Goal: Task Accomplishment & Management: Manage account settings

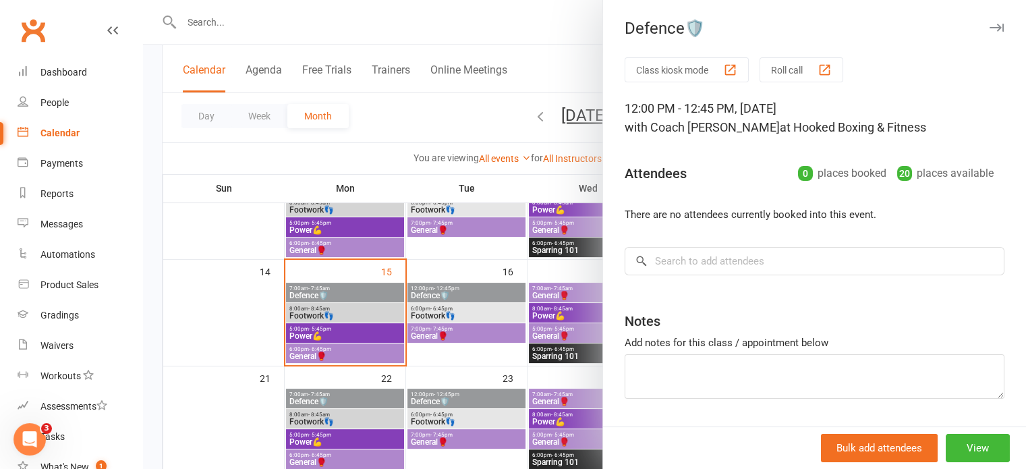
scroll to position [239, 0]
click at [353, 329] on div at bounding box center [584, 234] width 883 height 469
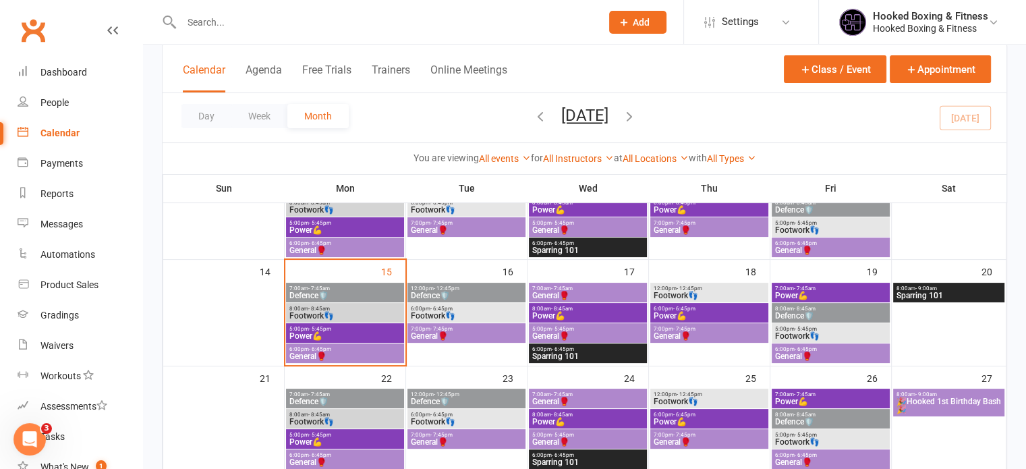
click at [370, 330] on span "5:00pm - 5:45pm" at bounding box center [345, 329] width 113 height 6
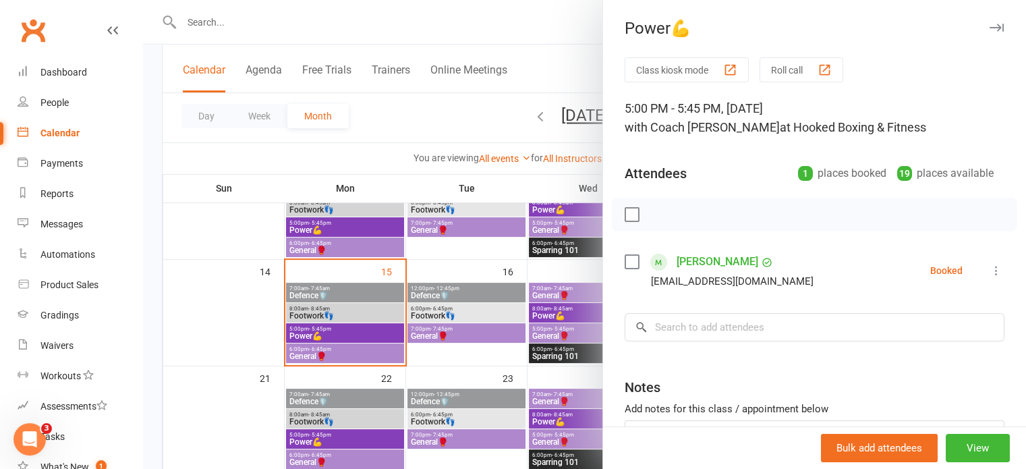
click at [463, 287] on div at bounding box center [584, 234] width 883 height 469
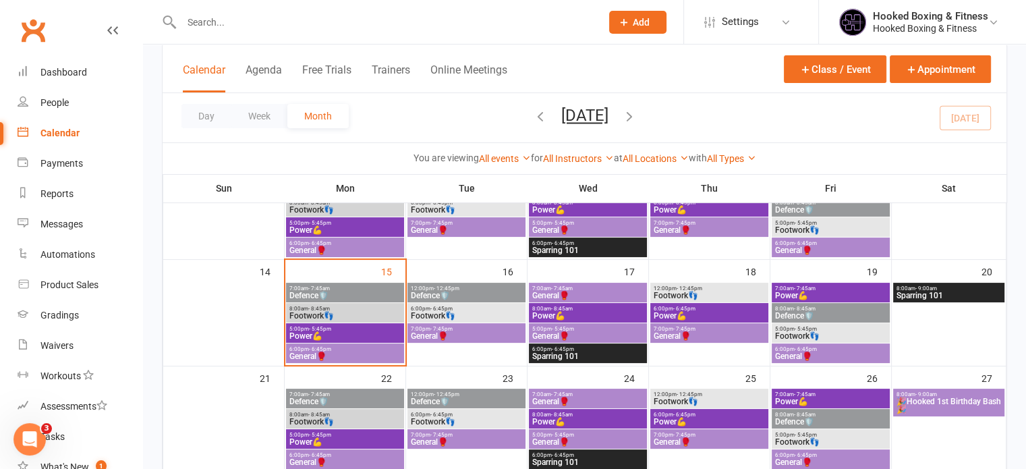
click at [477, 288] on span "12:00pm - 12:45pm" at bounding box center [466, 288] width 113 height 6
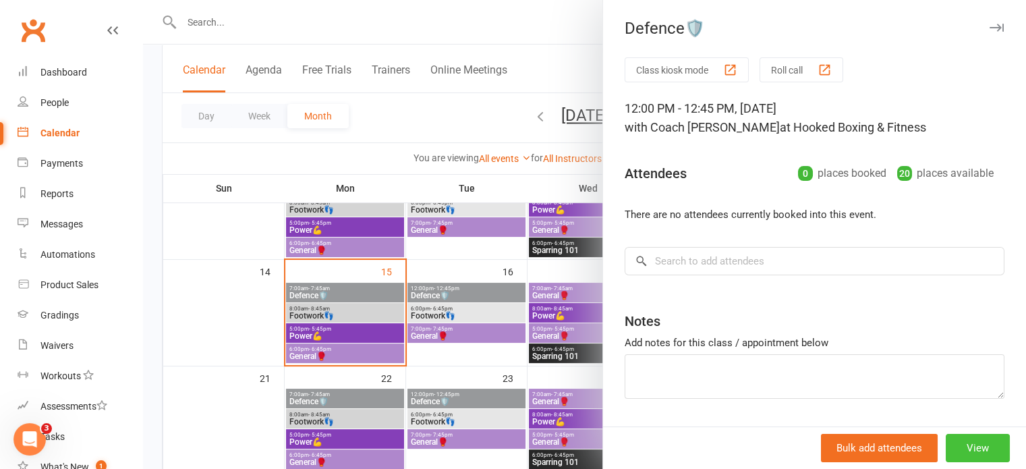
click at [954, 442] on button "View" at bounding box center [977, 448] width 64 height 28
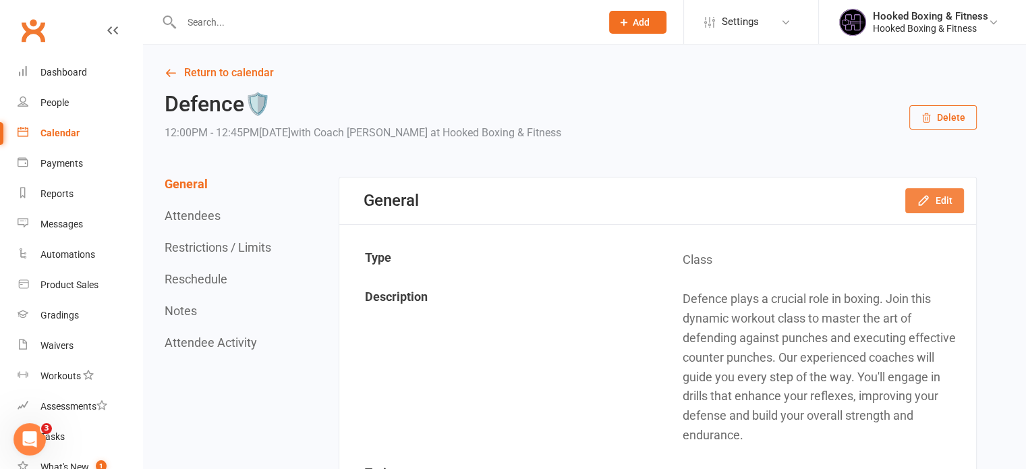
click at [942, 202] on button "Edit" at bounding box center [934, 200] width 59 height 24
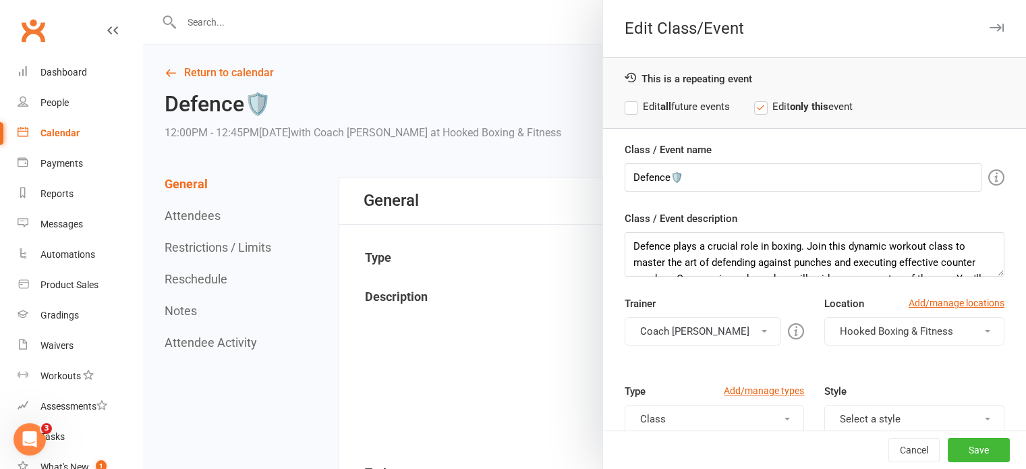
click at [707, 320] on button "Coach [PERSON_NAME]" at bounding box center [702, 331] width 157 height 28
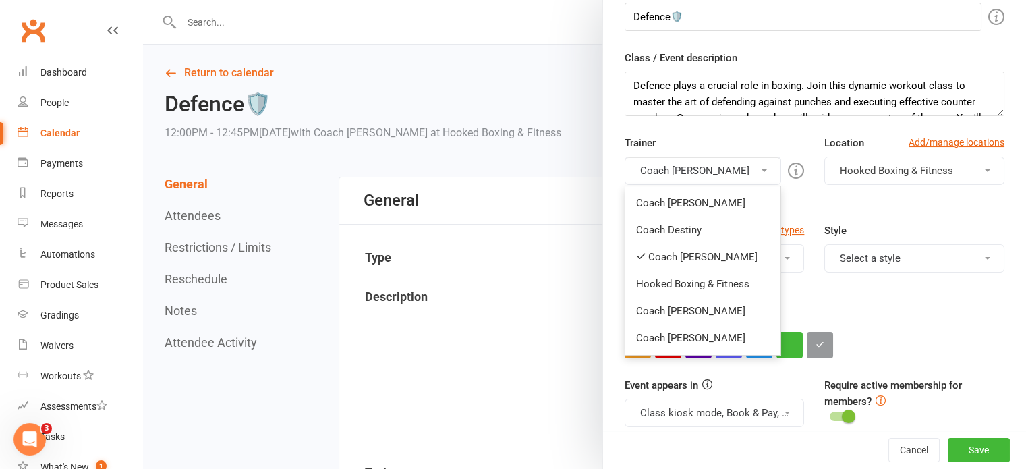
scroll to position [173, 0]
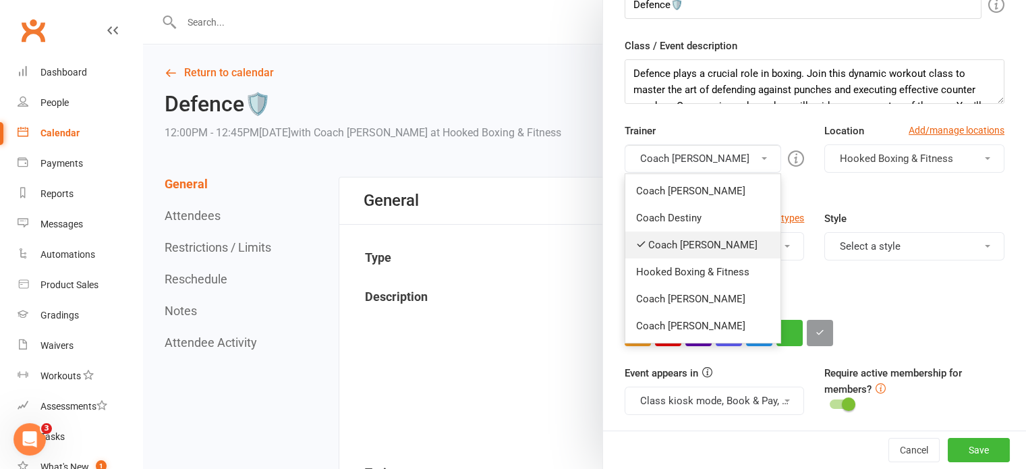
click at [682, 243] on link "Coach [PERSON_NAME]" at bounding box center [703, 244] width 156 height 27
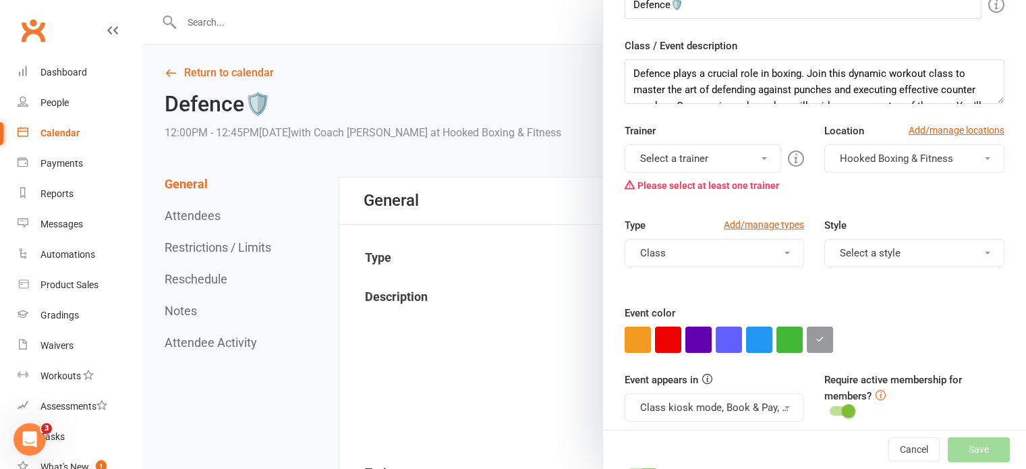
click at [677, 156] on button "Select a trainer" at bounding box center [702, 158] width 157 height 28
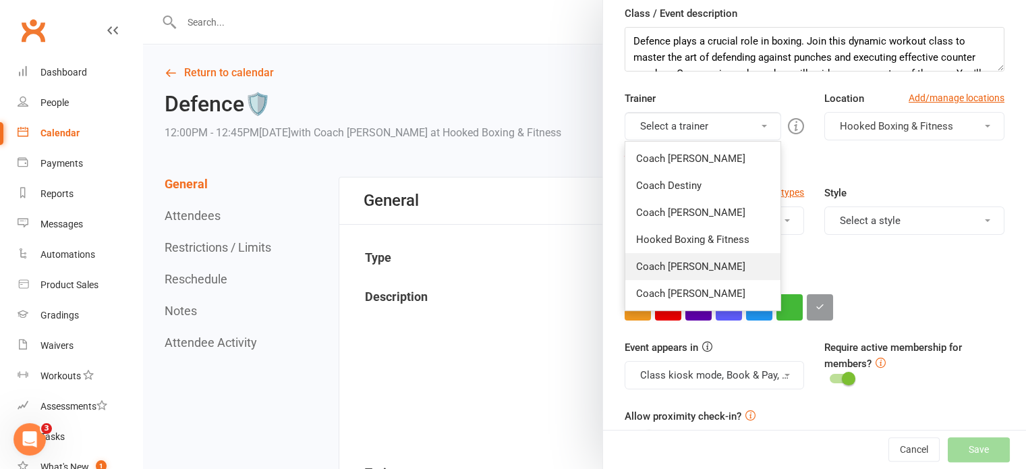
scroll to position [206, 0]
click at [682, 271] on link "Coach [PERSON_NAME]" at bounding box center [703, 265] width 156 height 27
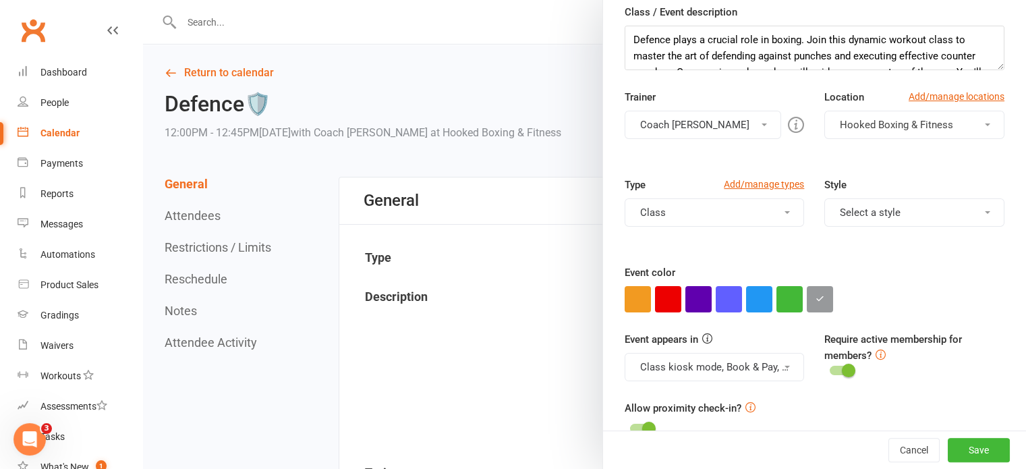
scroll to position [0, 0]
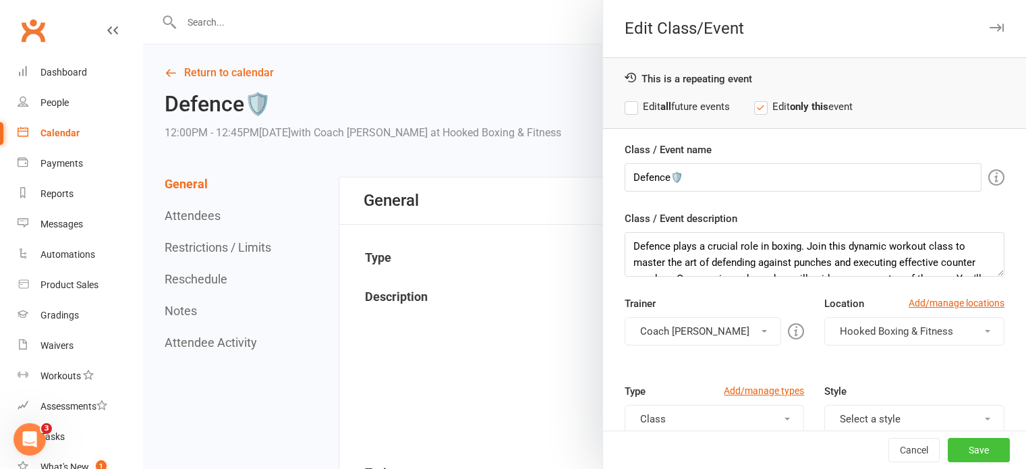
click at [973, 453] on button "Save" at bounding box center [978, 450] width 62 height 24
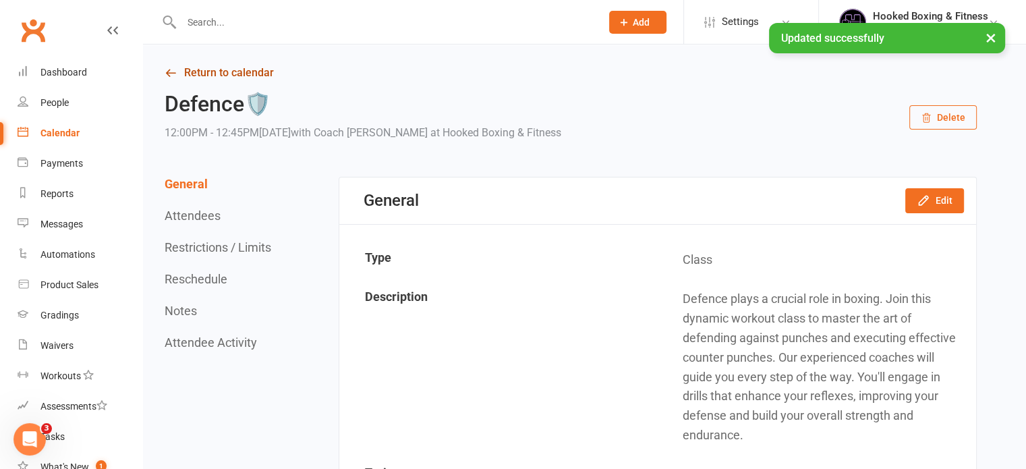
click at [253, 74] on link "Return to calendar" at bounding box center [571, 72] width 812 height 19
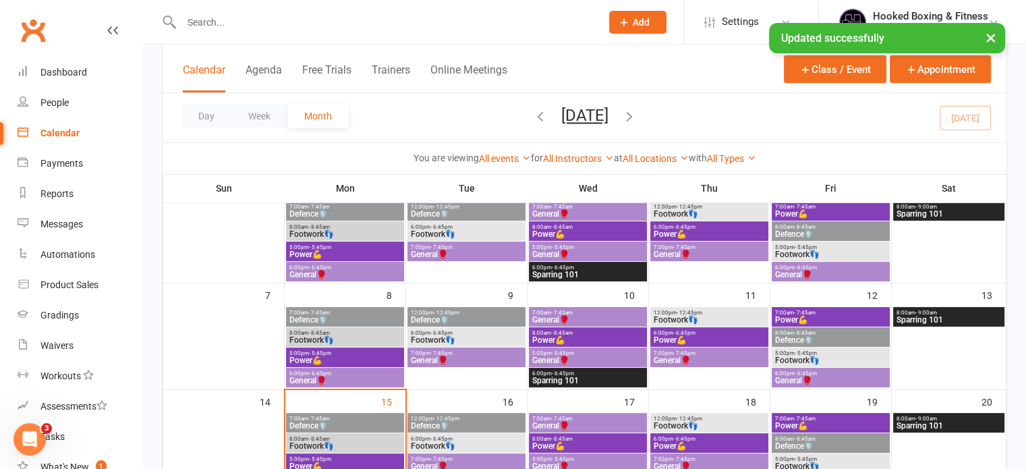
scroll to position [179, 0]
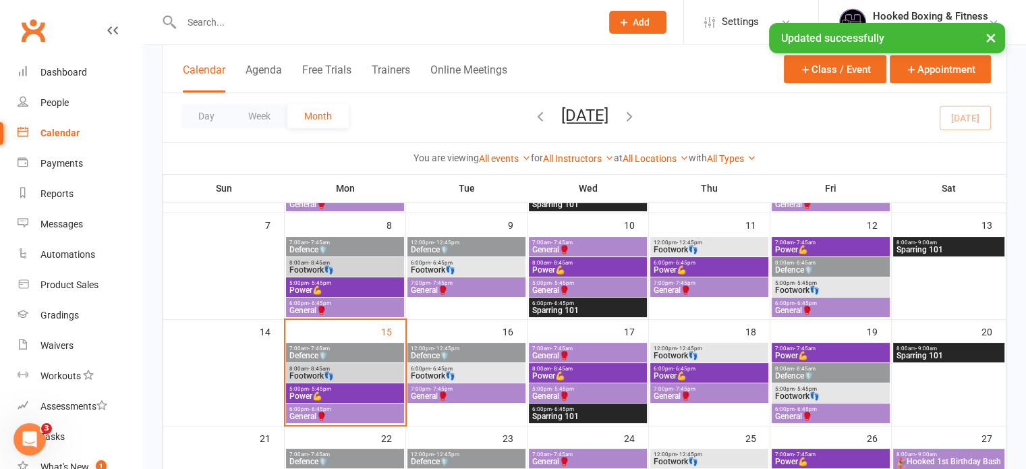
click at [365, 388] on span "5:00pm - 5:45pm" at bounding box center [345, 389] width 113 height 6
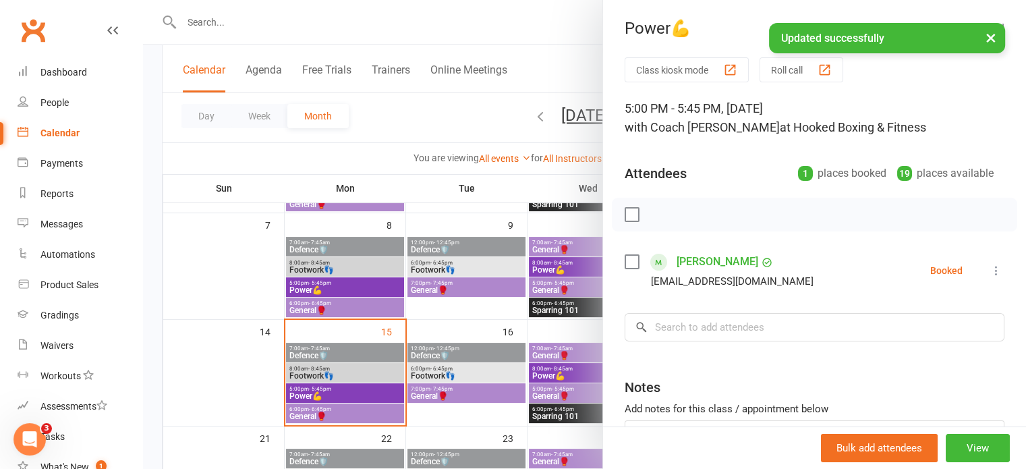
click at [258, 378] on div at bounding box center [584, 234] width 883 height 469
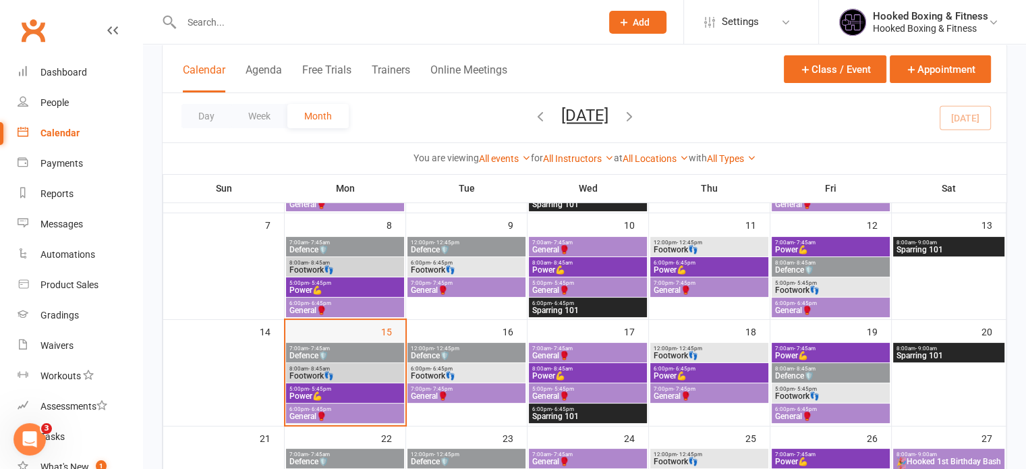
scroll to position [306, 0]
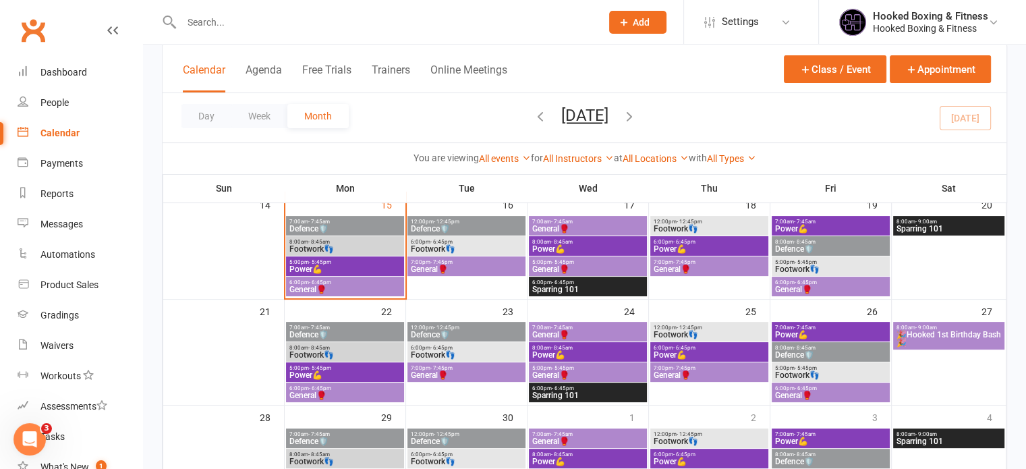
click at [349, 378] on span "Power💪" at bounding box center [345, 375] width 113 height 8
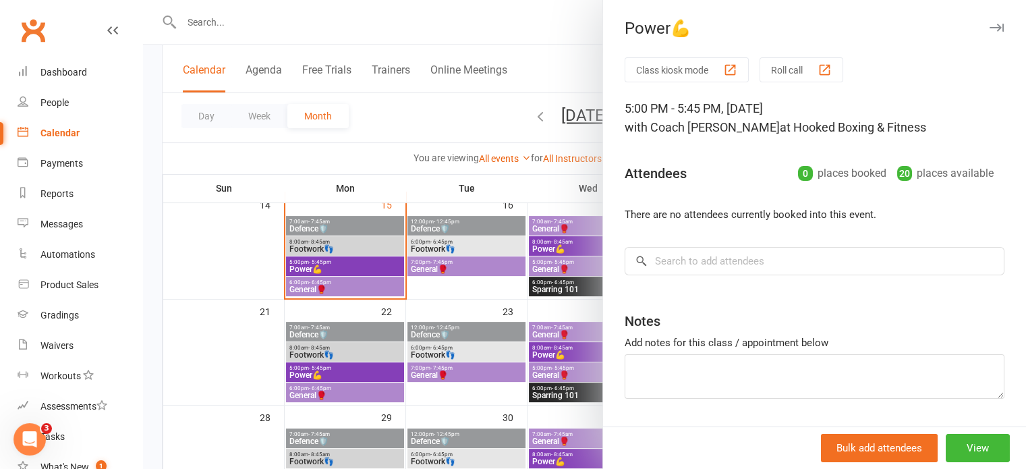
click at [274, 372] on div at bounding box center [584, 234] width 883 height 469
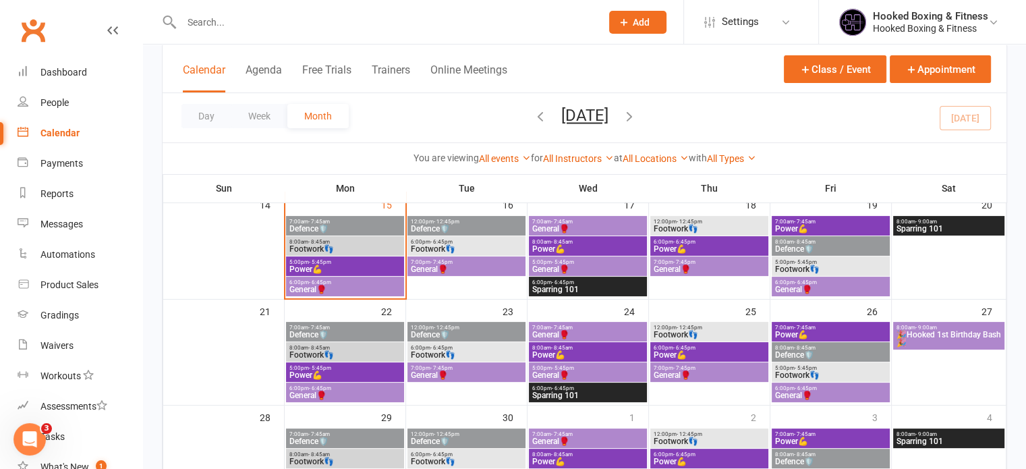
click at [336, 393] on span "General🥊" at bounding box center [345, 395] width 113 height 8
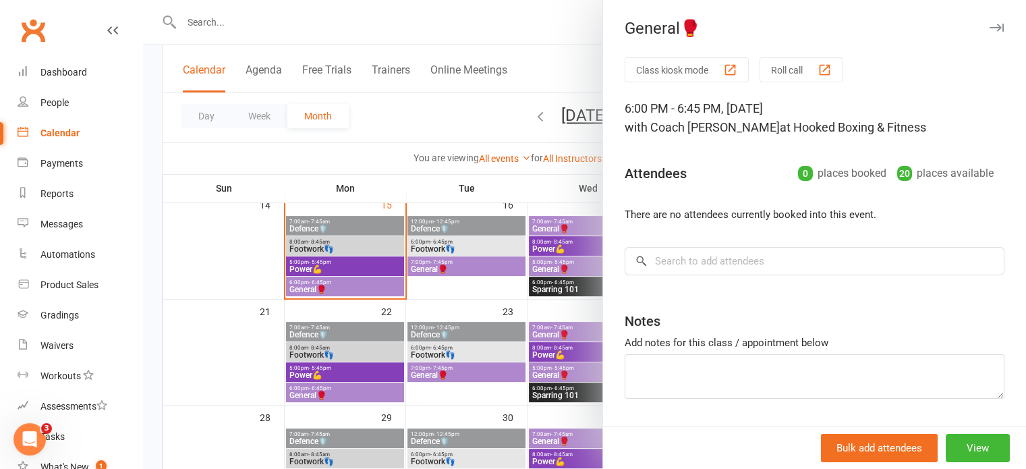
click at [258, 376] on div at bounding box center [584, 234] width 883 height 469
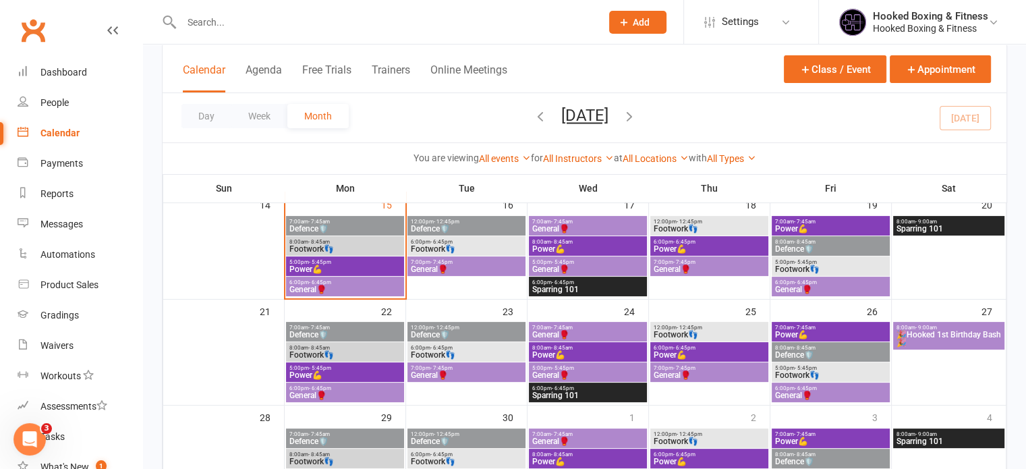
click at [343, 329] on span "7:00am - 7:45am" at bounding box center [345, 327] width 113 height 6
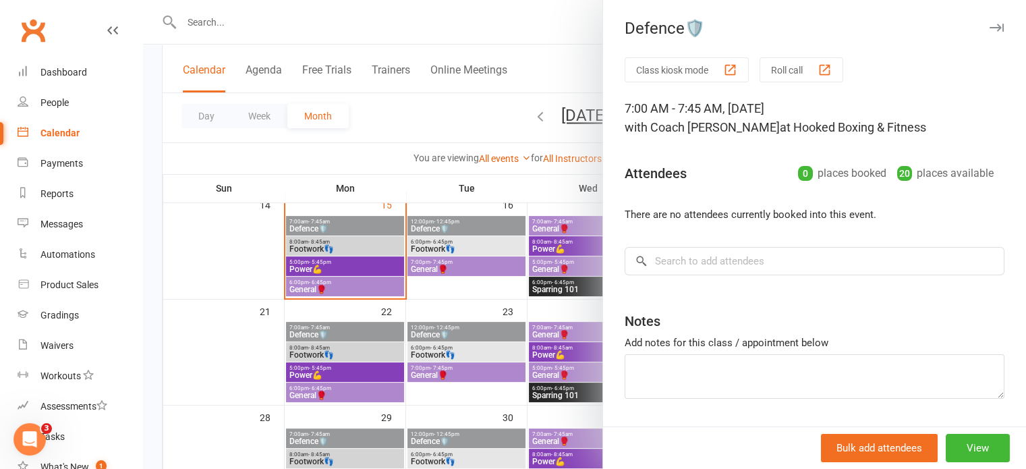
click at [472, 223] on div at bounding box center [584, 234] width 883 height 469
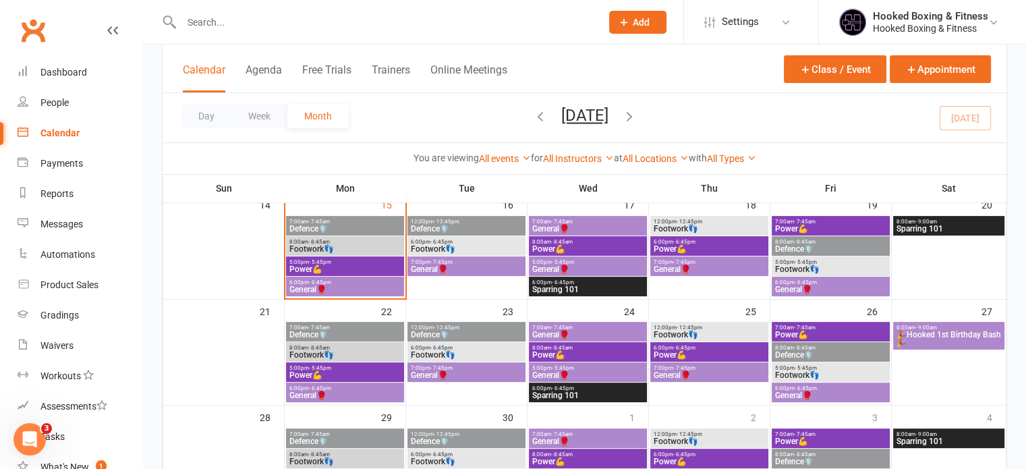
click at [490, 225] on span "Defence🛡️" at bounding box center [466, 229] width 113 height 8
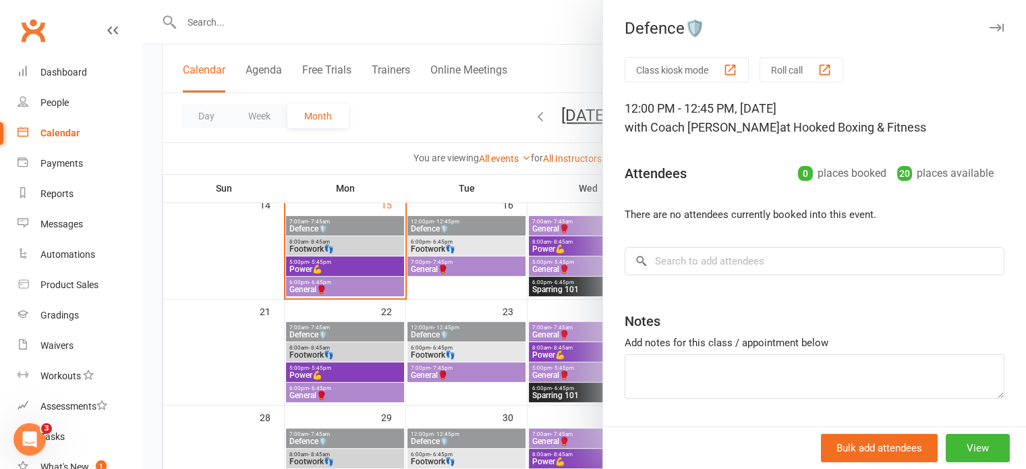
click at [484, 256] on div at bounding box center [584, 234] width 883 height 469
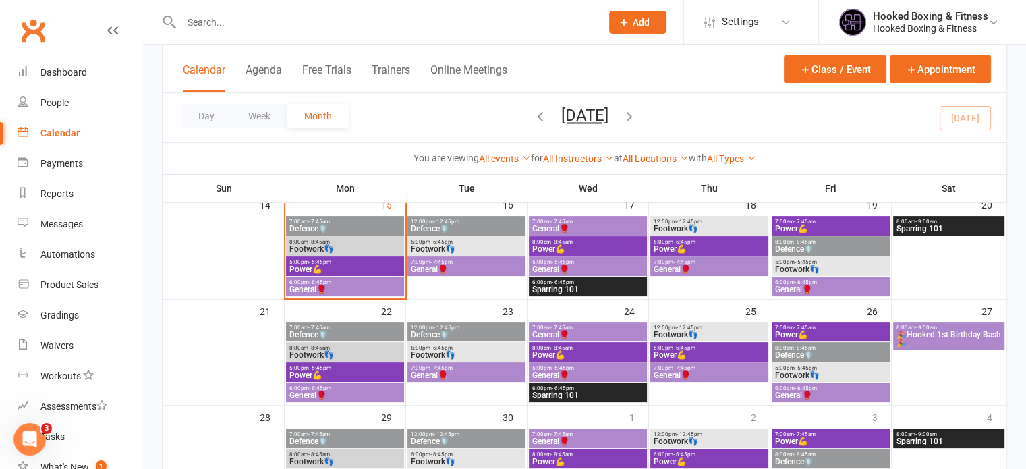
click at [503, 261] on span "7:00pm - 7:45pm" at bounding box center [466, 262] width 113 height 6
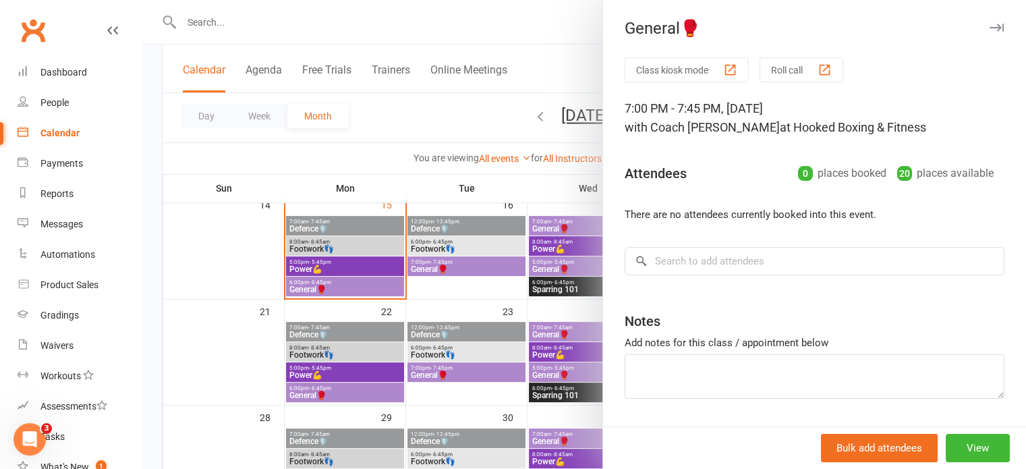
click at [488, 293] on div at bounding box center [584, 234] width 883 height 469
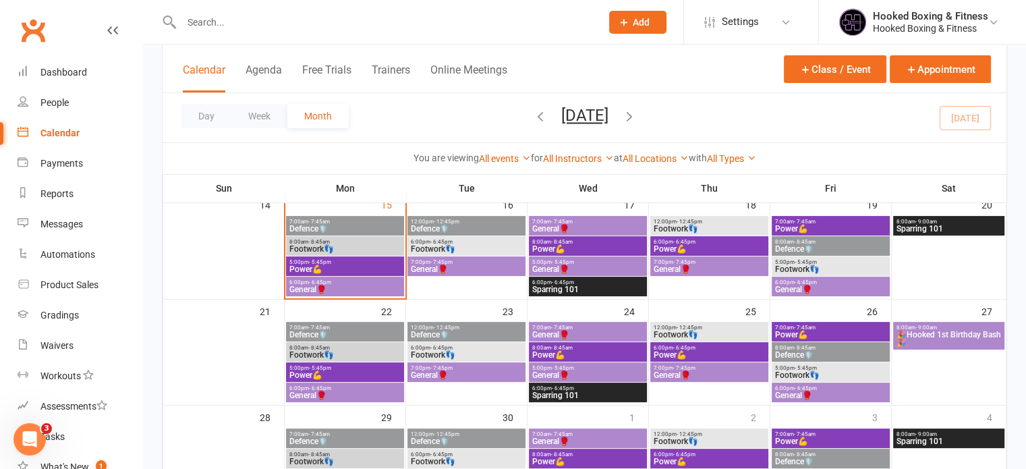
click at [798, 262] on span "- 5:45pm" at bounding box center [805, 262] width 22 height 6
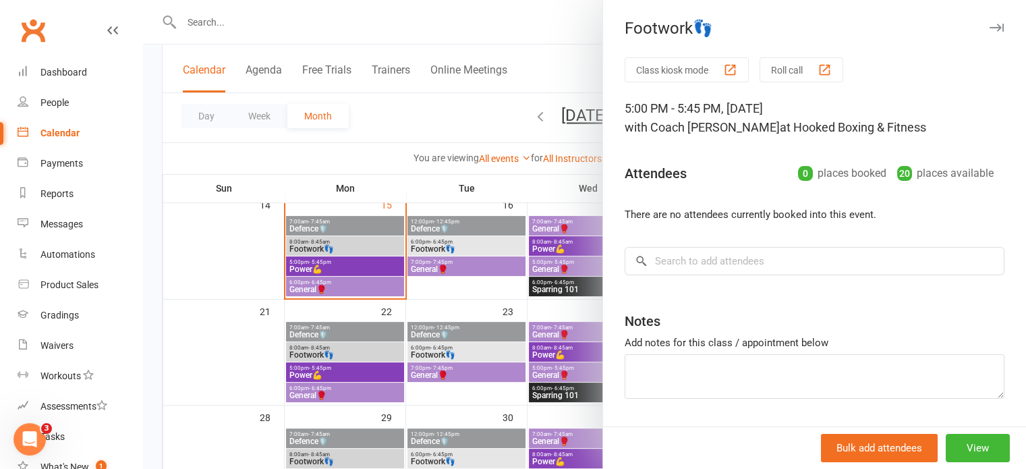
click at [556, 338] on div at bounding box center [584, 234] width 883 height 469
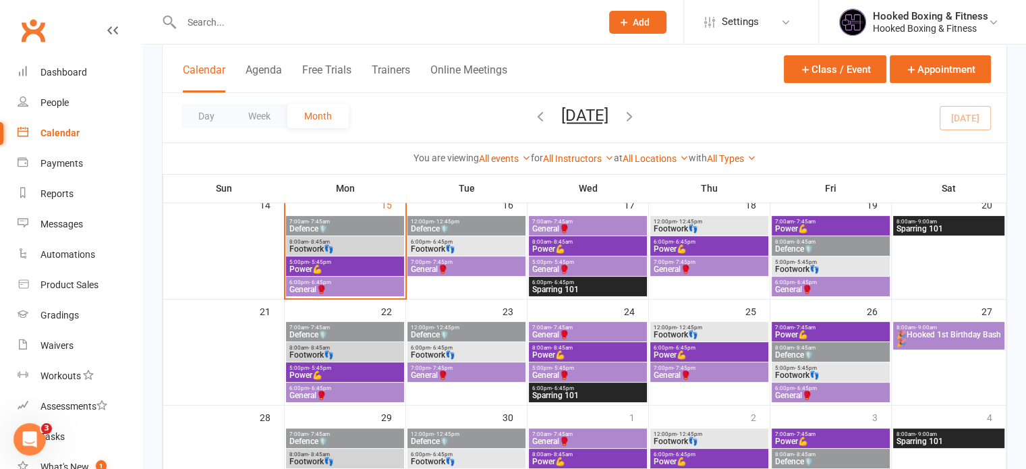
click at [680, 266] on span "General🥊" at bounding box center [709, 269] width 113 height 8
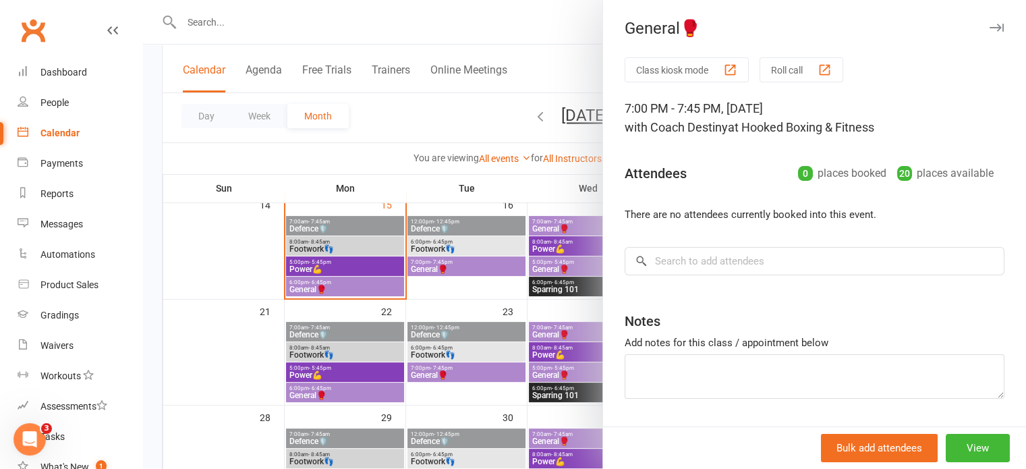
click at [521, 329] on div at bounding box center [584, 234] width 883 height 469
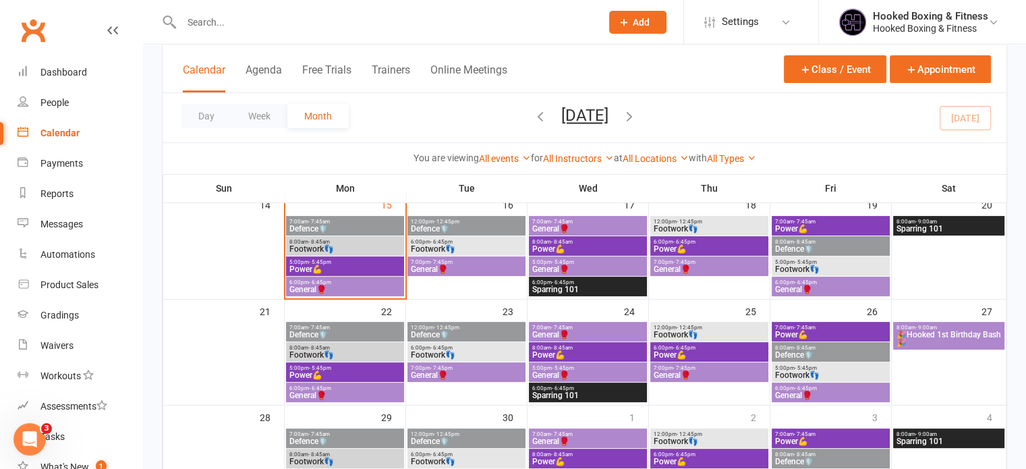
click at [708, 230] on span "Footwork👣" at bounding box center [709, 229] width 113 height 8
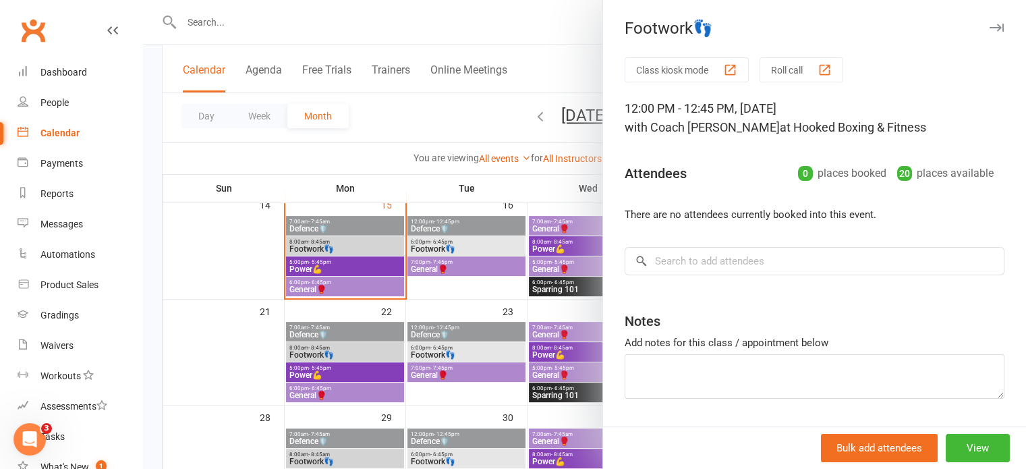
click at [536, 280] on div at bounding box center [584, 234] width 883 height 469
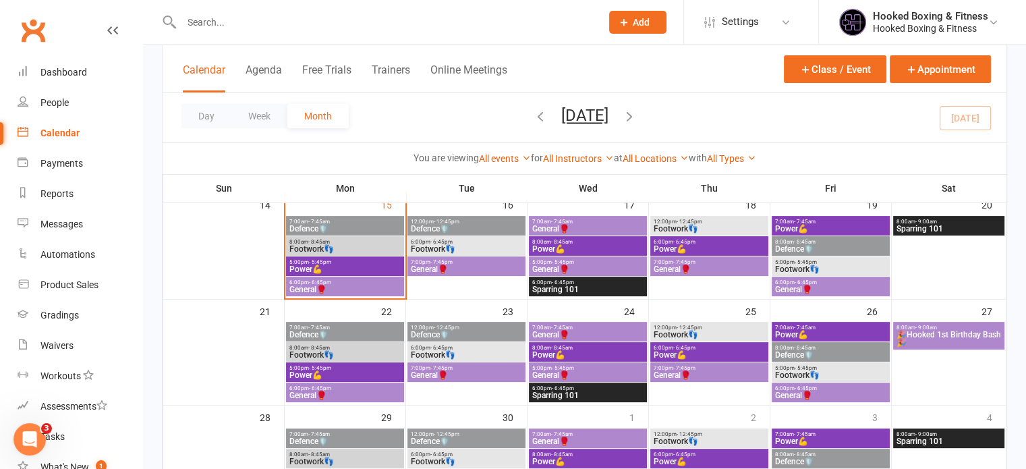
click at [798, 221] on span "- 7:45am" at bounding box center [805, 221] width 22 height 6
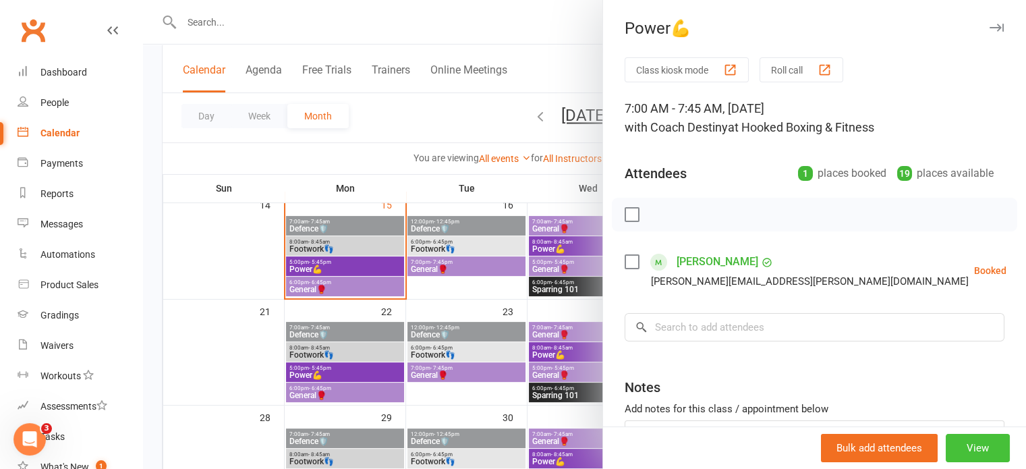
click at [951, 444] on button "View" at bounding box center [977, 448] width 64 height 28
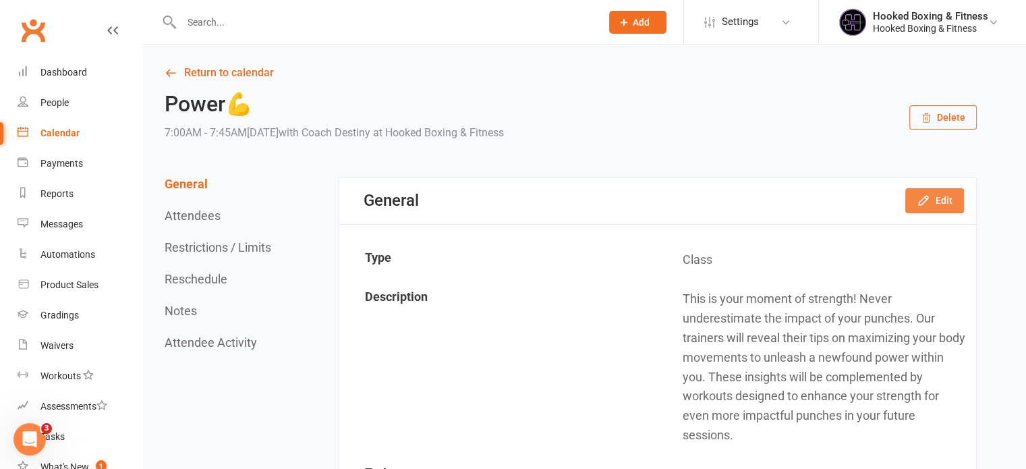
click at [941, 199] on button "Edit" at bounding box center [934, 200] width 59 height 24
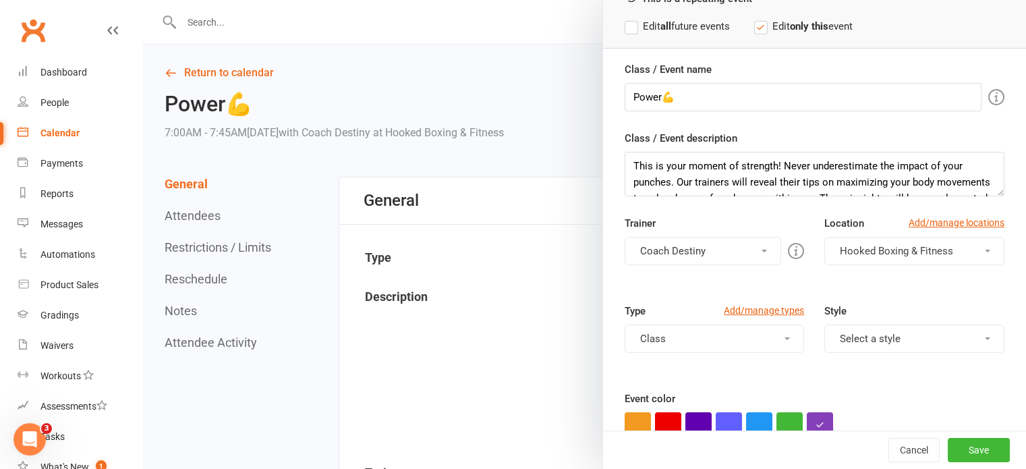
scroll to position [81, 0]
click at [703, 258] on button "Coach Destiny" at bounding box center [702, 250] width 157 height 28
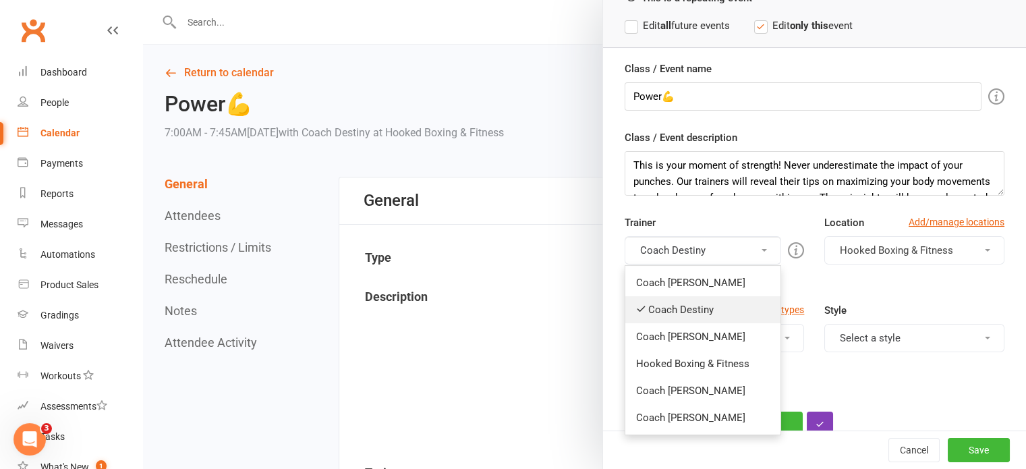
click at [699, 306] on link "Coach Destiny" at bounding box center [703, 309] width 156 height 27
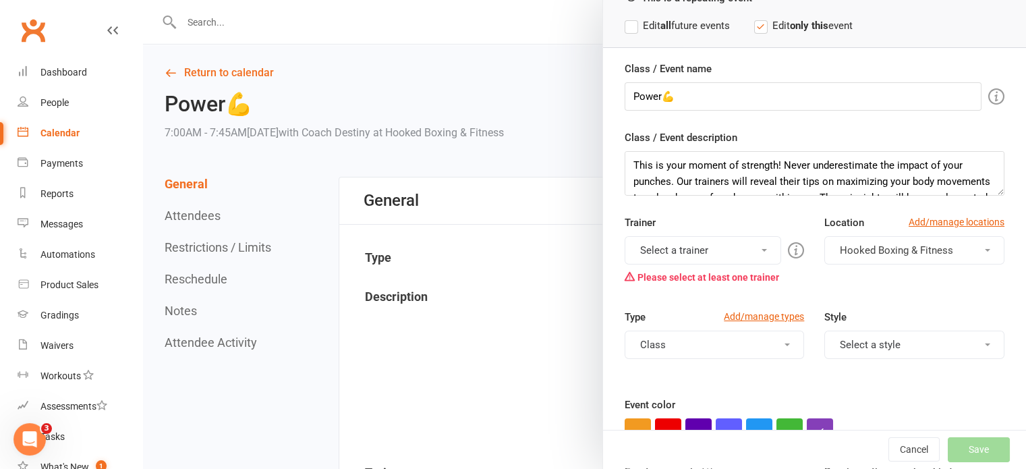
click at [688, 245] on button "Select a trainer" at bounding box center [702, 250] width 157 height 28
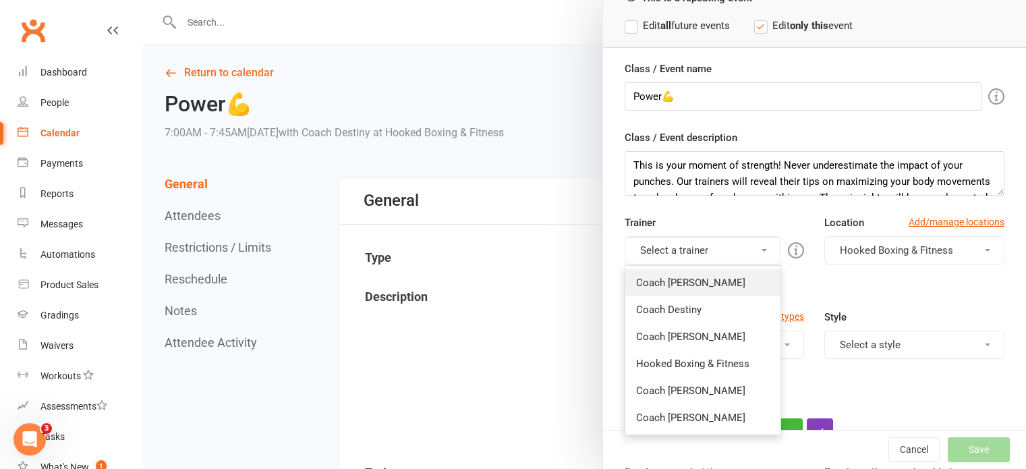
click at [689, 277] on link "Coach [PERSON_NAME]" at bounding box center [703, 282] width 156 height 27
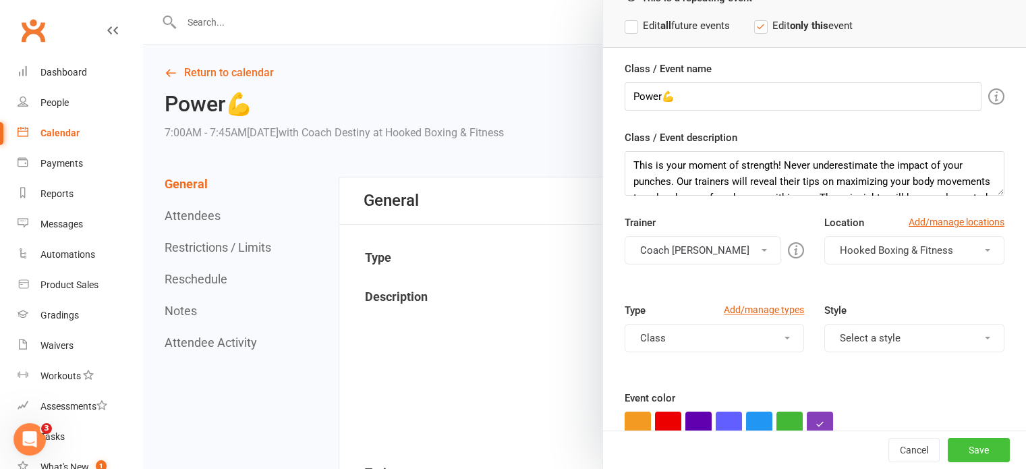
click at [953, 444] on button "Save" at bounding box center [978, 450] width 62 height 24
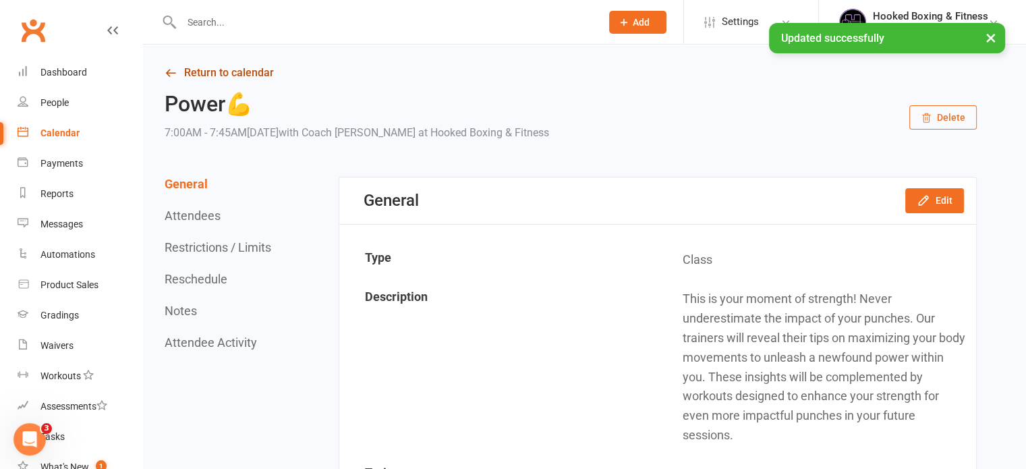
click at [245, 78] on link "Return to calendar" at bounding box center [571, 72] width 812 height 19
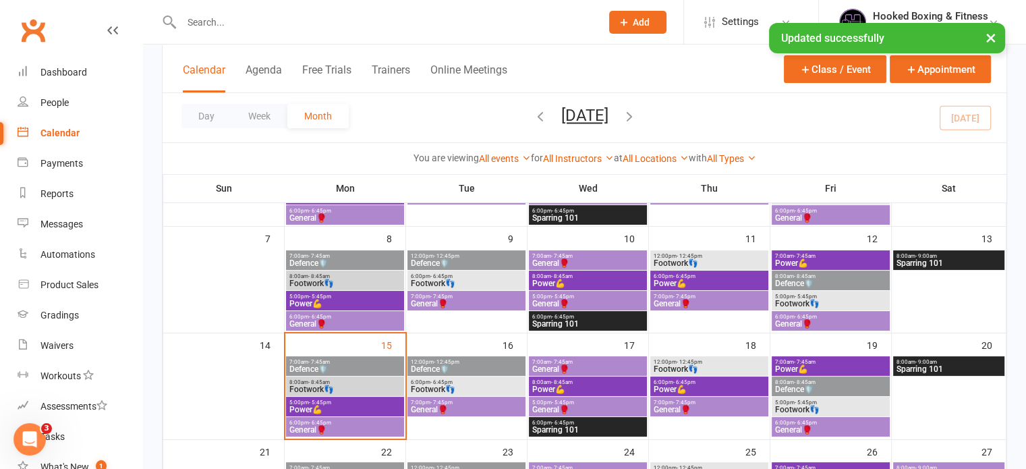
scroll to position [165, 0]
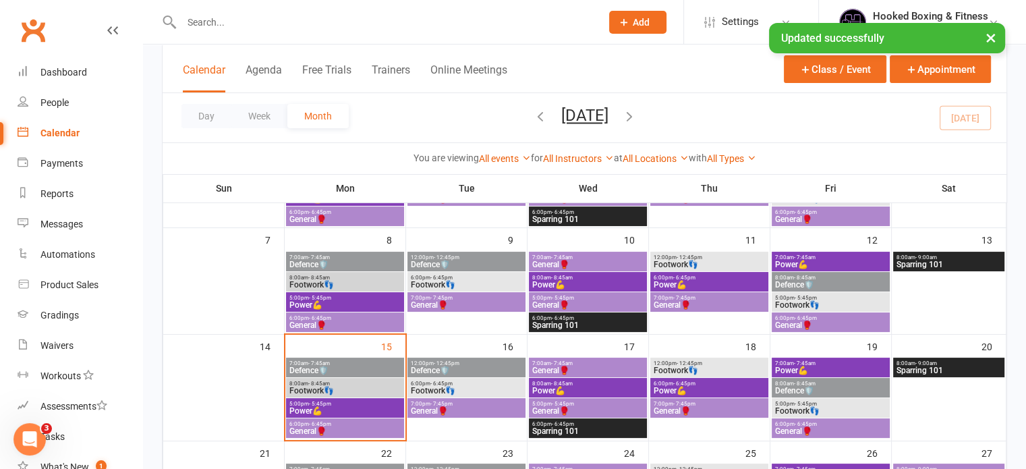
click at [842, 386] on span "Defence🛡️" at bounding box center [830, 390] width 113 height 8
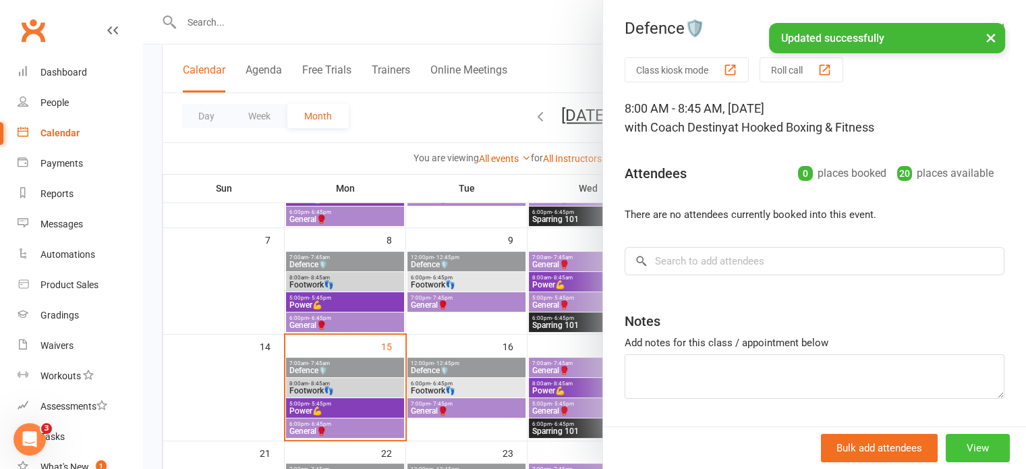
click at [953, 438] on button "View" at bounding box center [977, 448] width 64 height 28
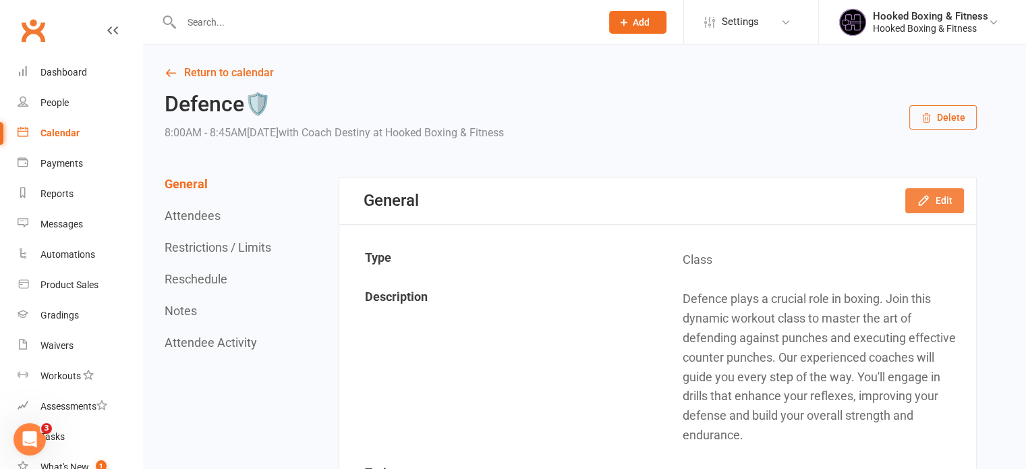
click at [929, 199] on icon "button" at bounding box center [922, 200] width 13 height 13
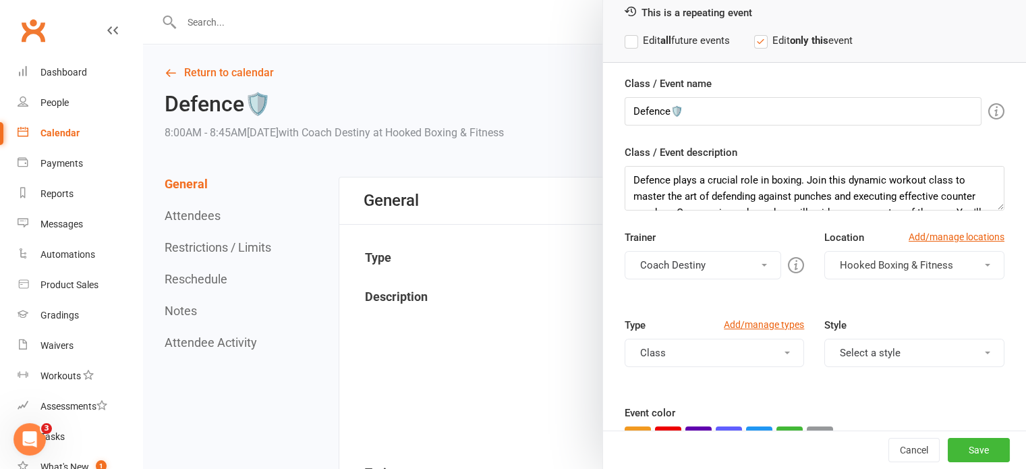
scroll to position [69, 0]
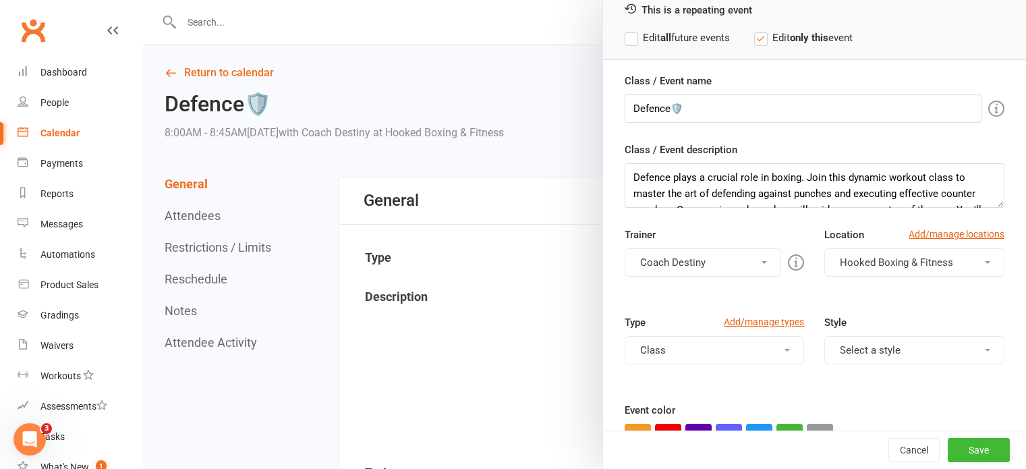
click at [702, 260] on button "Coach Destiny" at bounding box center [702, 262] width 157 height 28
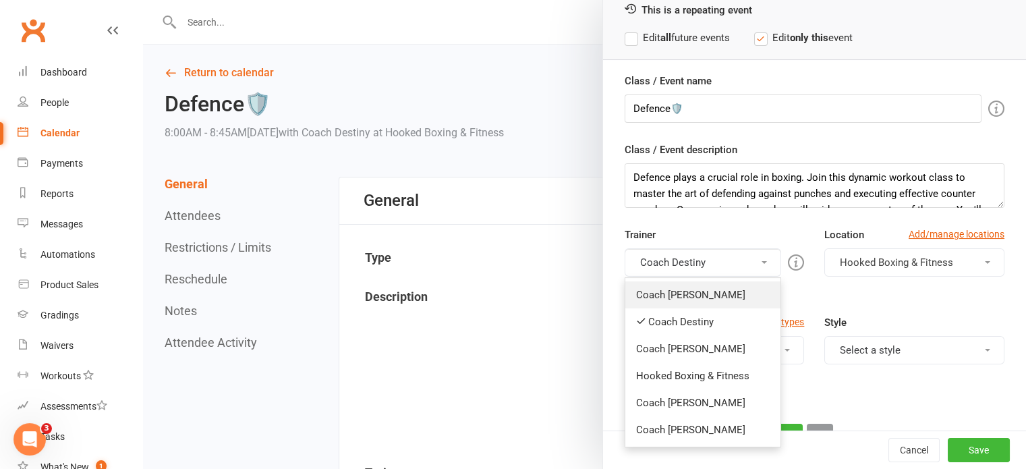
click at [703, 295] on link "Coach [PERSON_NAME]" at bounding box center [703, 294] width 156 height 27
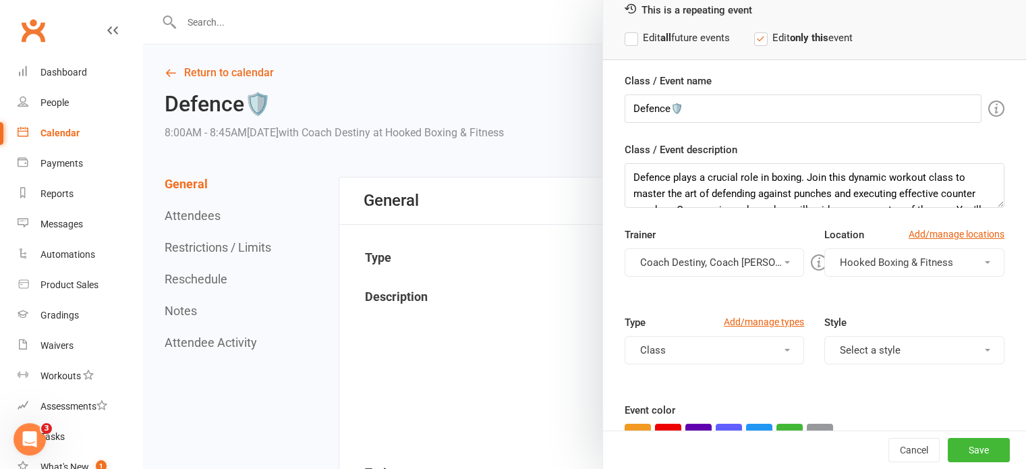
click at [699, 267] on button "Coach Destiny, Coach [PERSON_NAME]" at bounding box center [714, 262] width 180 height 28
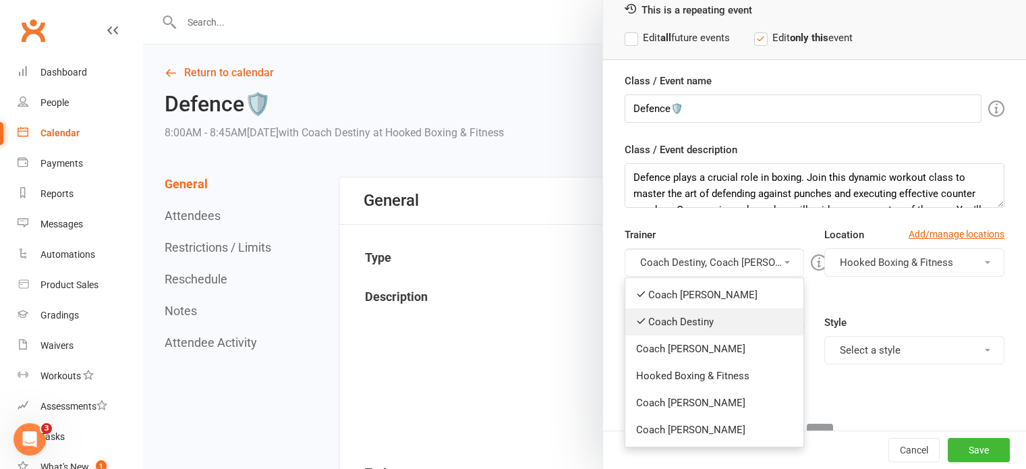
click at [707, 320] on link "Coach Destiny" at bounding box center [714, 321] width 179 height 27
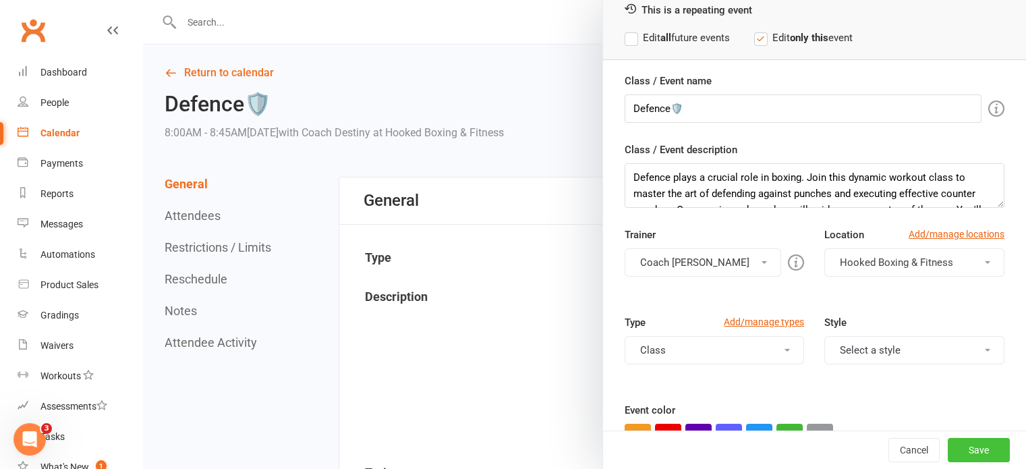
click at [951, 453] on button "Save" at bounding box center [978, 450] width 62 height 24
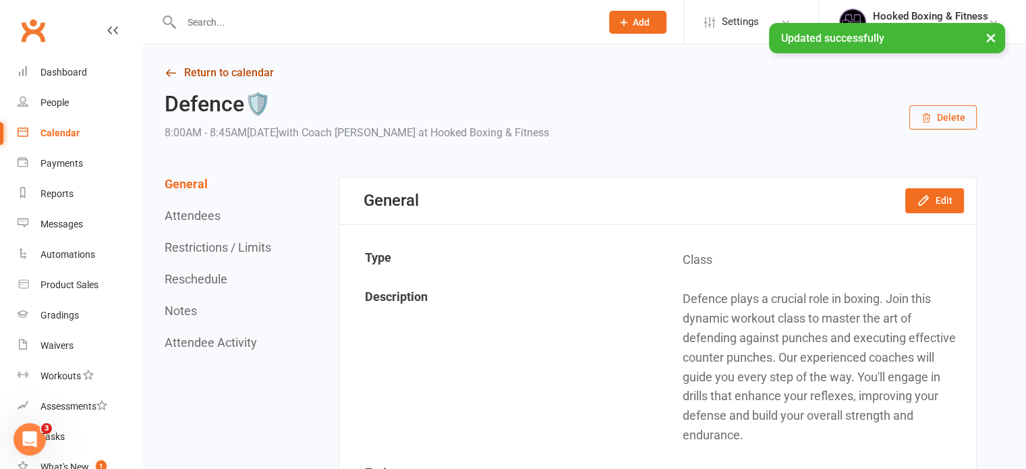
click at [223, 76] on link "Return to calendar" at bounding box center [571, 72] width 812 height 19
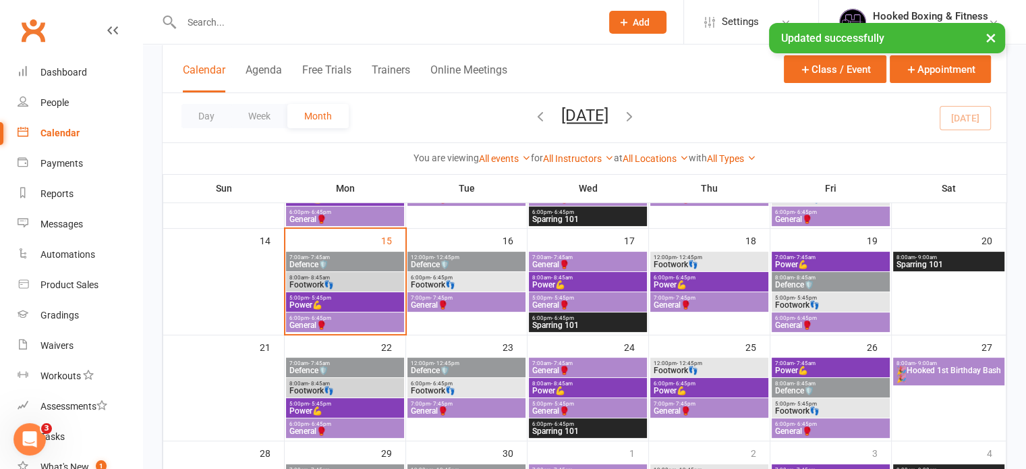
scroll to position [272, 0]
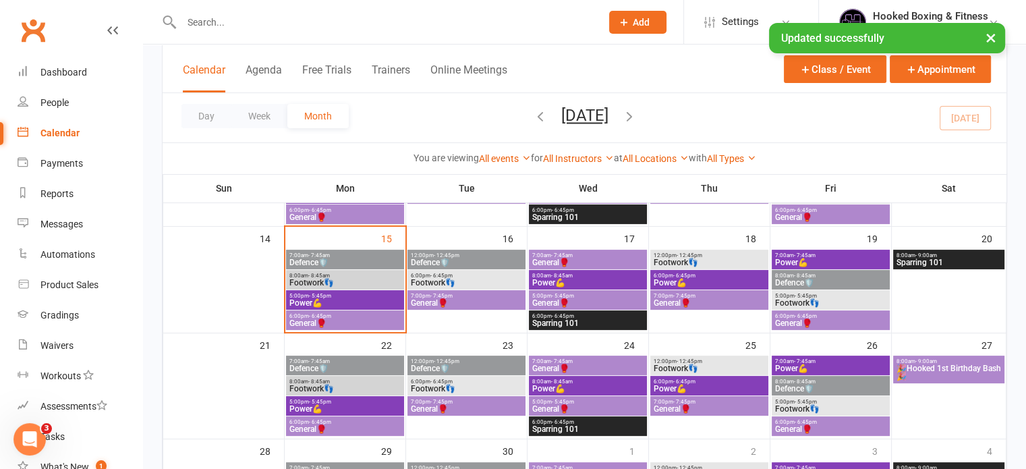
click at [833, 362] on span "7:00am - 7:45am" at bounding box center [830, 361] width 113 height 6
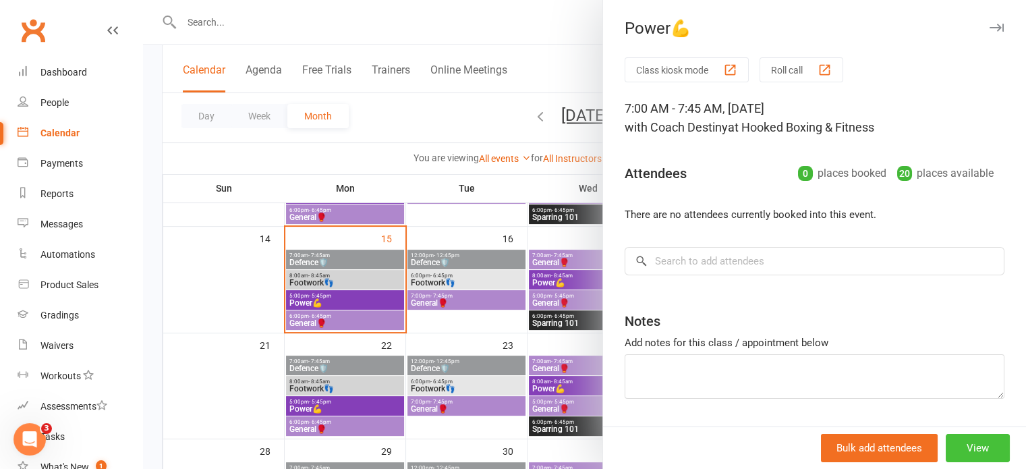
click at [955, 447] on button "View" at bounding box center [977, 448] width 64 height 28
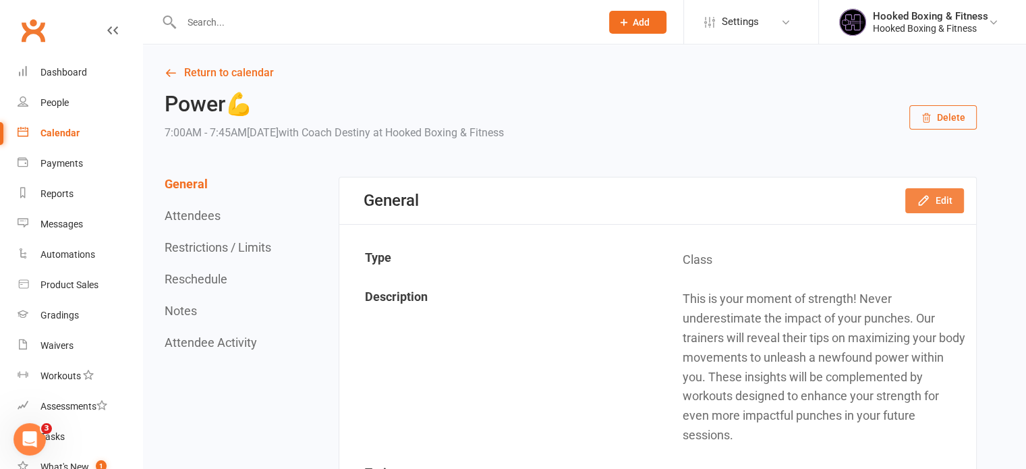
click at [936, 200] on button "Edit" at bounding box center [934, 200] width 59 height 24
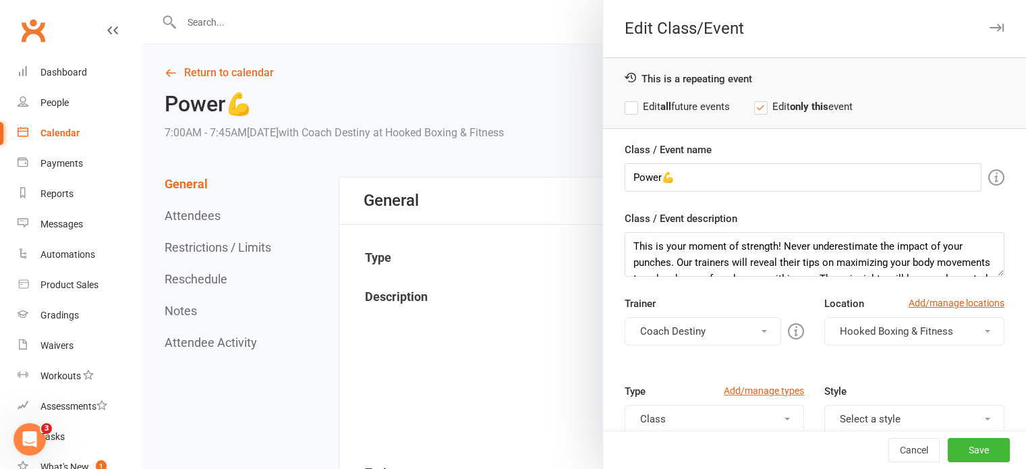
click at [628, 107] on label "Edit all future events" at bounding box center [676, 106] width 105 height 16
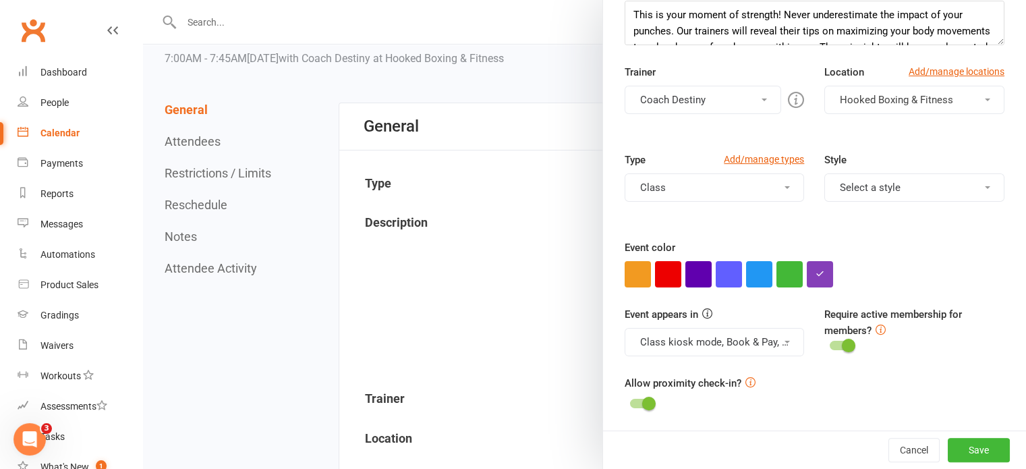
scroll to position [102, 0]
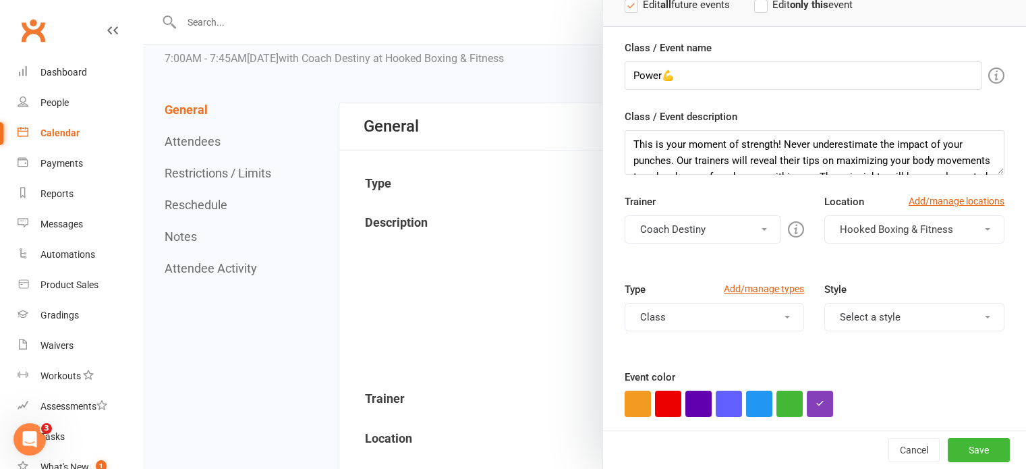
click at [707, 219] on button "Coach Destiny" at bounding box center [702, 229] width 157 height 28
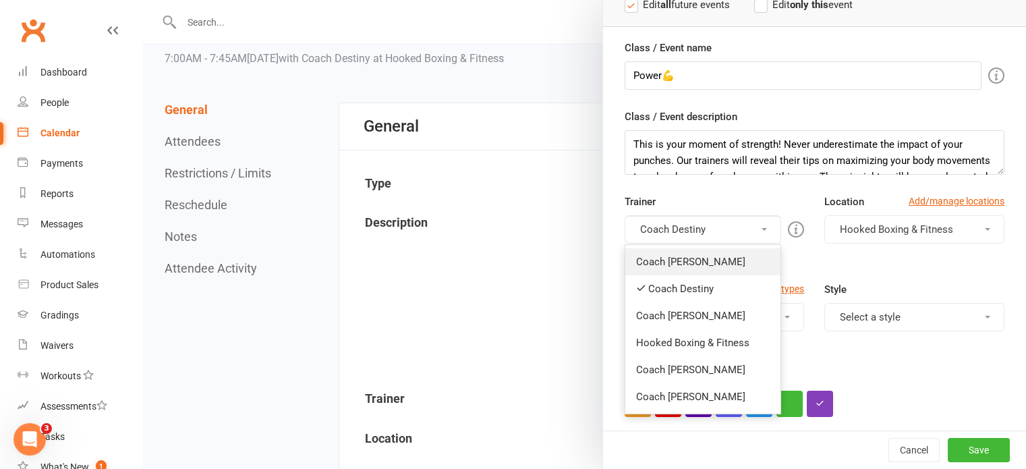
click at [707, 269] on link "Coach [PERSON_NAME]" at bounding box center [703, 261] width 156 height 27
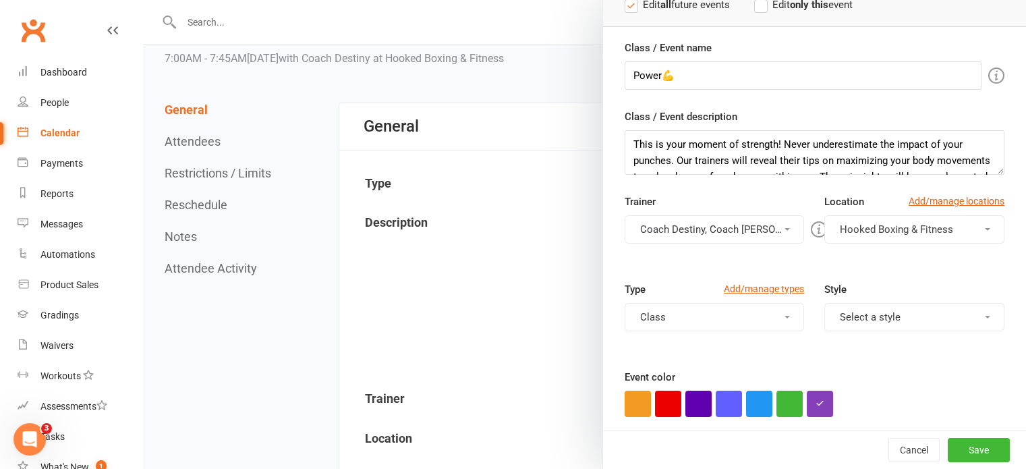
click at [710, 212] on div "Trainer Coach Destiny, Coach [PERSON_NAME] [PERSON_NAME] Coach Destiny Coach [P…" at bounding box center [714, 219] width 200 height 50
click at [715, 240] on button "Coach Destiny, Coach [PERSON_NAME]" at bounding box center [714, 229] width 180 height 28
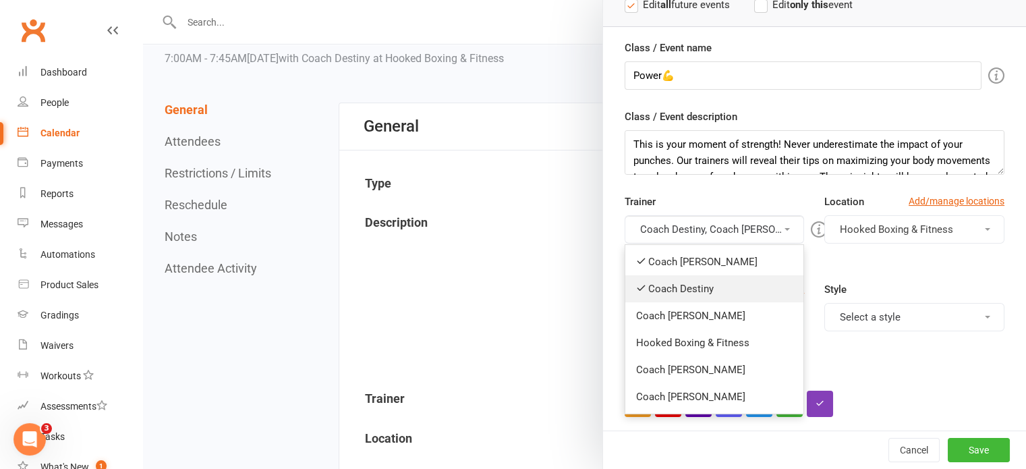
click at [715, 291] on link "Coach Destiny" at bounding box center [714, 288] width 179 height 27
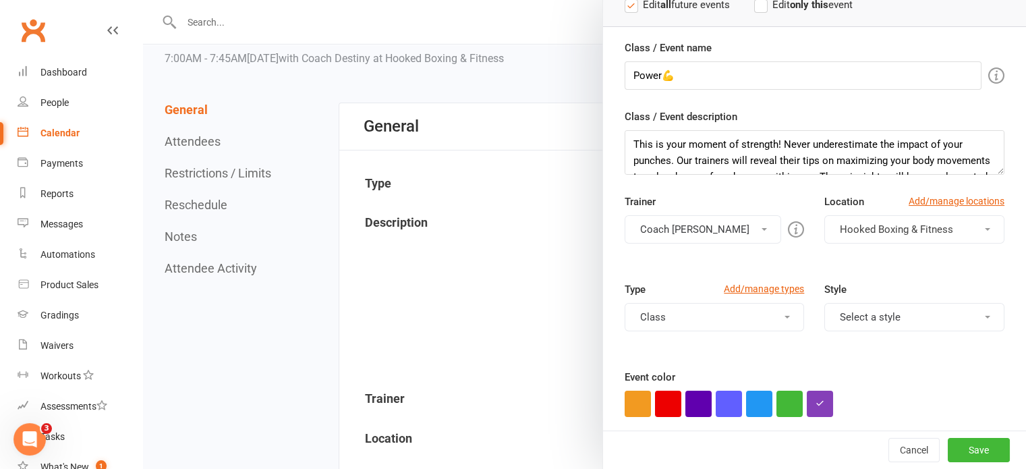
scroll to position [0, 0]
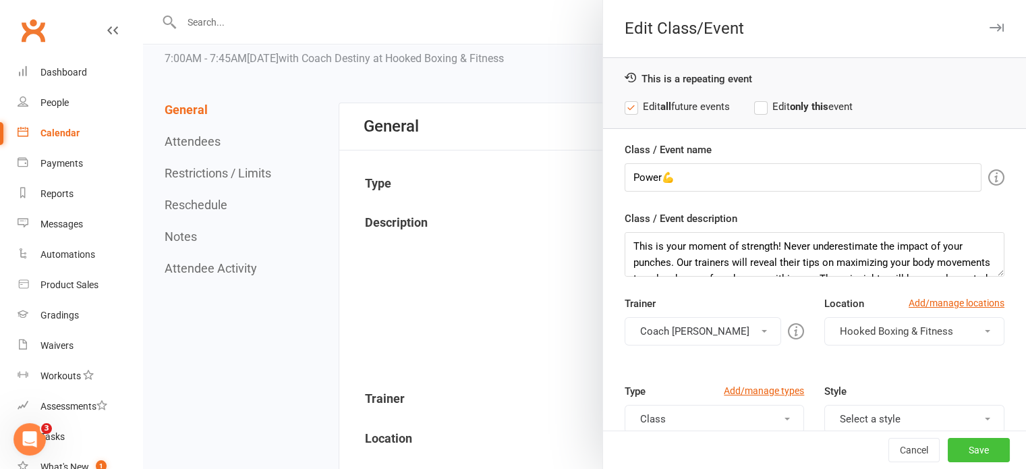
click at [971, 450] on button "Save" at bounding box center [978, 450] width 62 height 24
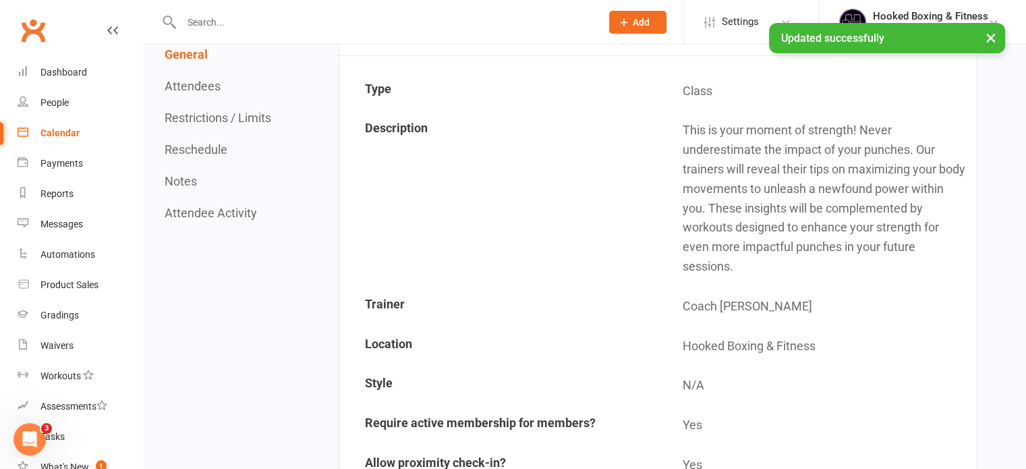
scroll to position [142, 0]
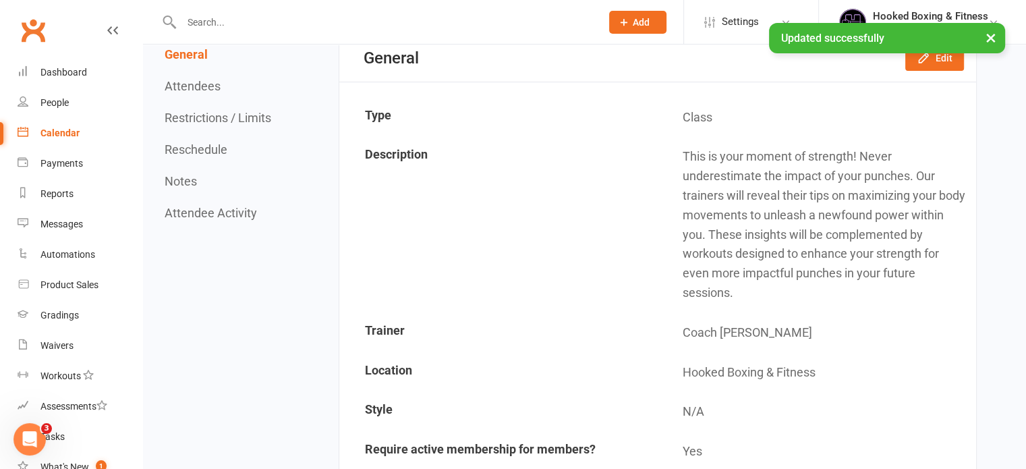
click at [217, 155] on button "Reschedule" at bounding box center [196, 149] width 63 height 14
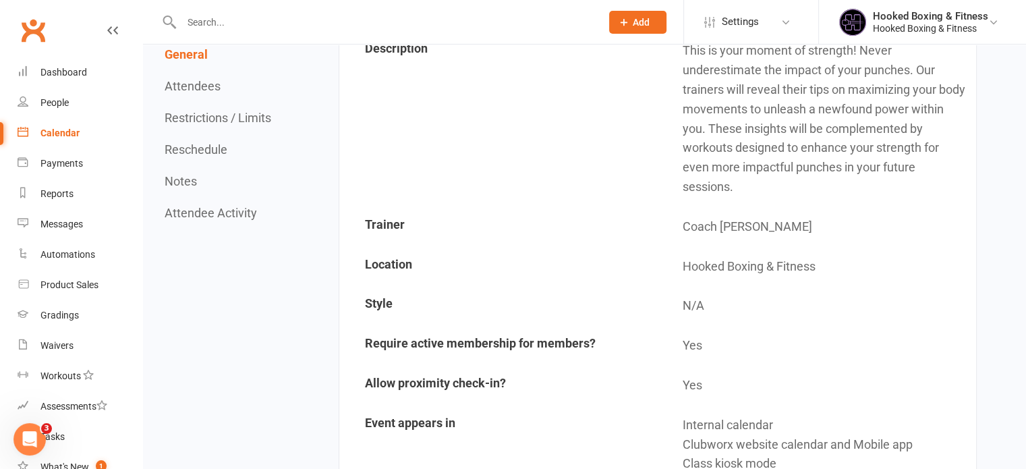
scroll to position [0, 0]
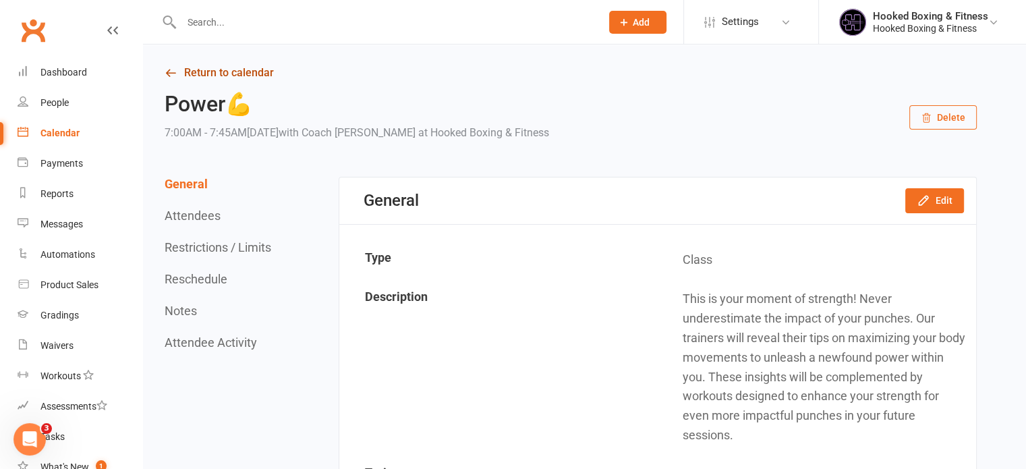
click at [208, 67] on link "Return to calendar" at bounding box center [571, 72] width 812 height 19
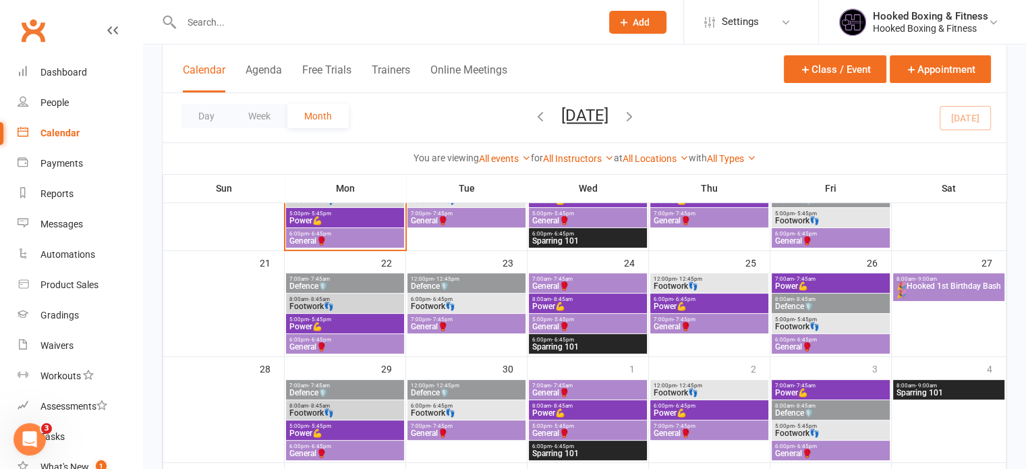
scroll to position [366, 0]
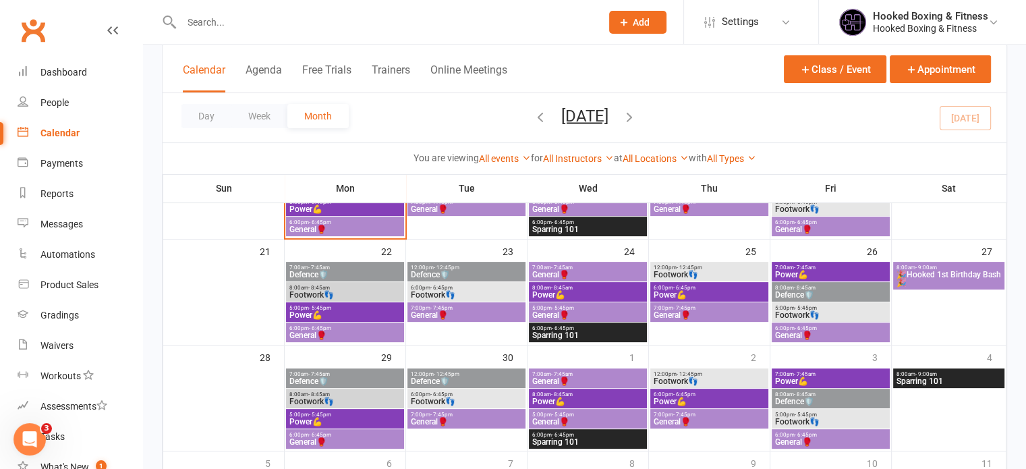
click at [828, 294] on span "Defence🛡️" at bounding box center [830, 295] width 113 height 8
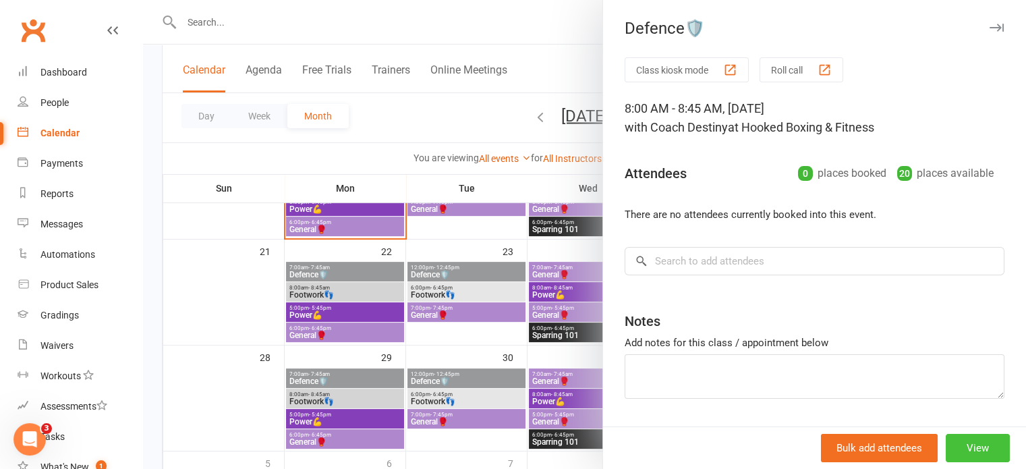
click at [962, 442] on button "View" at bounding box center [977, 448] width 64 height 28
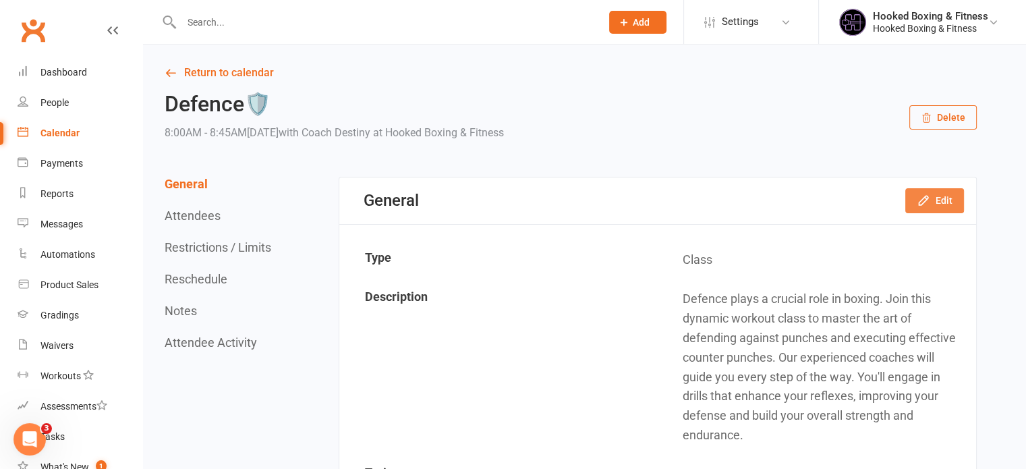
click at [931, 204] on button "Edit" at bounding box center [934, 200] width 59 height 24
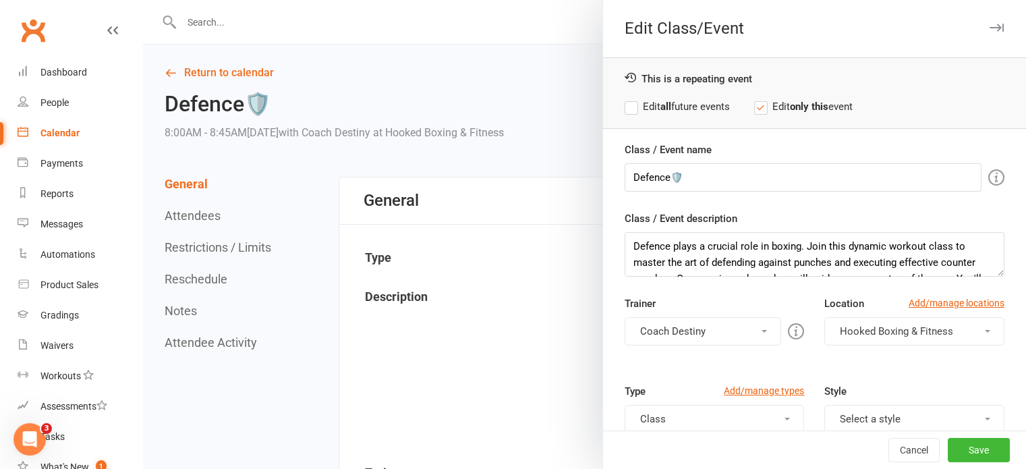
click at [670, 343] on button "Coach Destiny" at bounding box center [702, 331] width 157 height 28
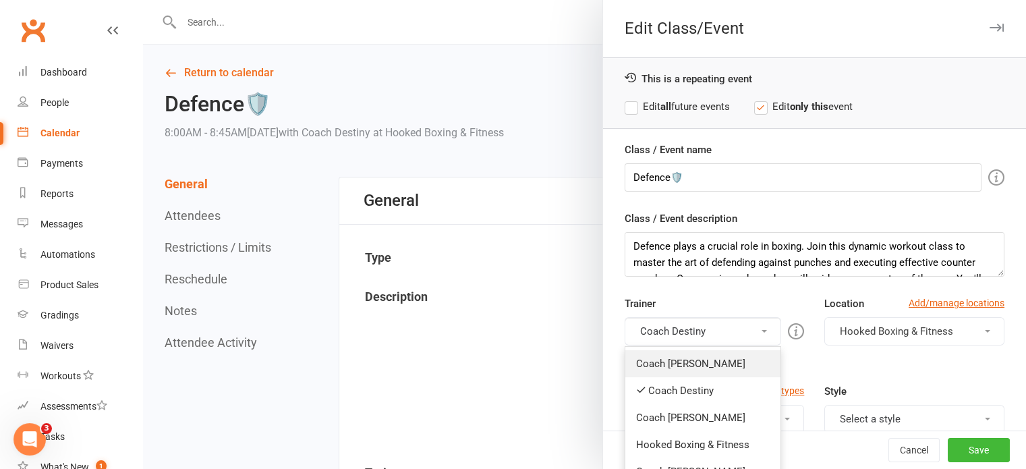
click at [678, 358] on link "Coach [PERSON_NAME]" at bounding box center [703, 363] width 156 height 27
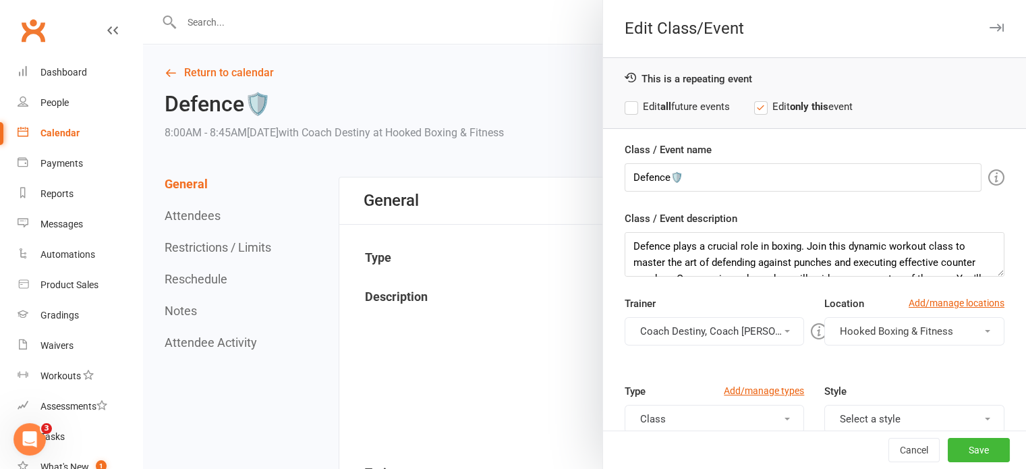
click at [696, 314] on div "Trainer Coach Destiny, Coach [PERSON_NAME] [PERSON_NAME] Coach Destiny Coach [P…" at bounding box center [714, 320] width 200 height 50
click at [696, 321] on button "Coach Destiny, Coach [PERSON_NAME]" at bounding box center [714, 331] width 180 height 28
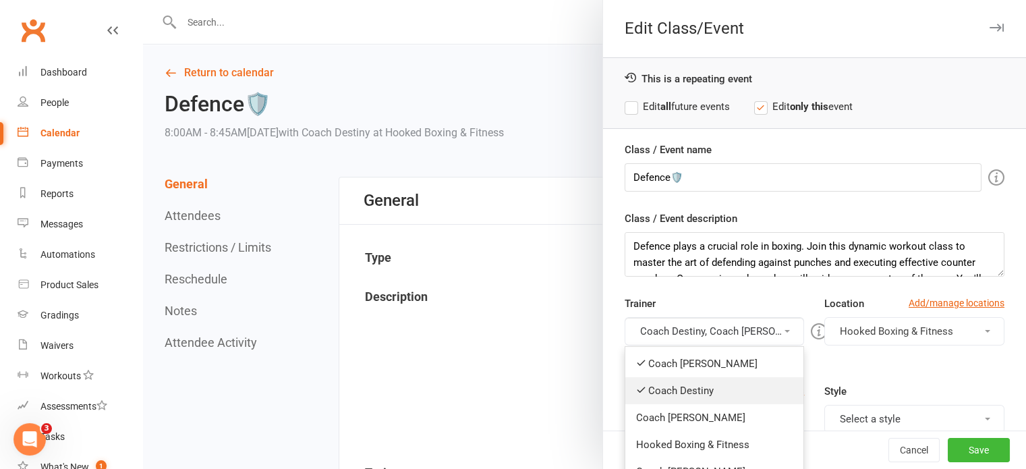
click at [703, 386] on link "Coach Destiny" at bounding box center [714, 390] width 179 height 27
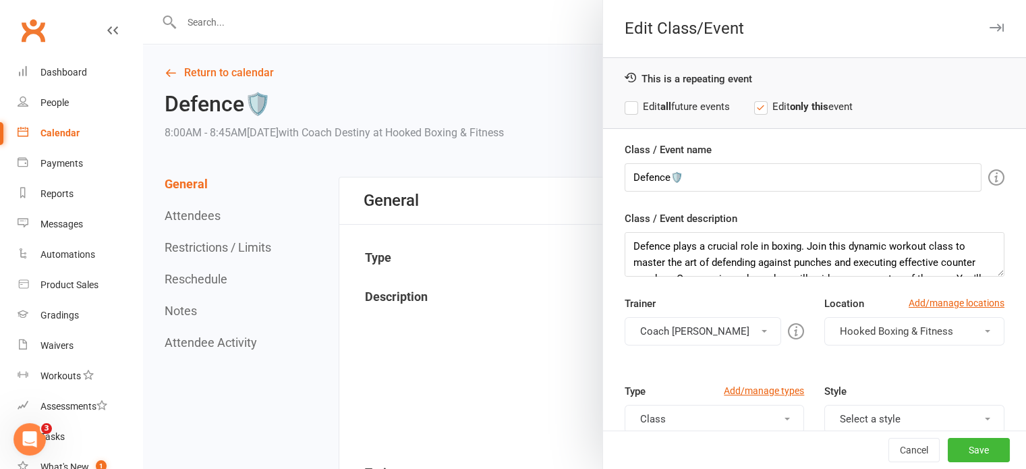
click at [628, 105] on label "Edit all future events" at bounding box center [676, 106] width 105 height 16
click at [947, 452] on button "Save" at bounding box center [978, 450] width 62 height 24
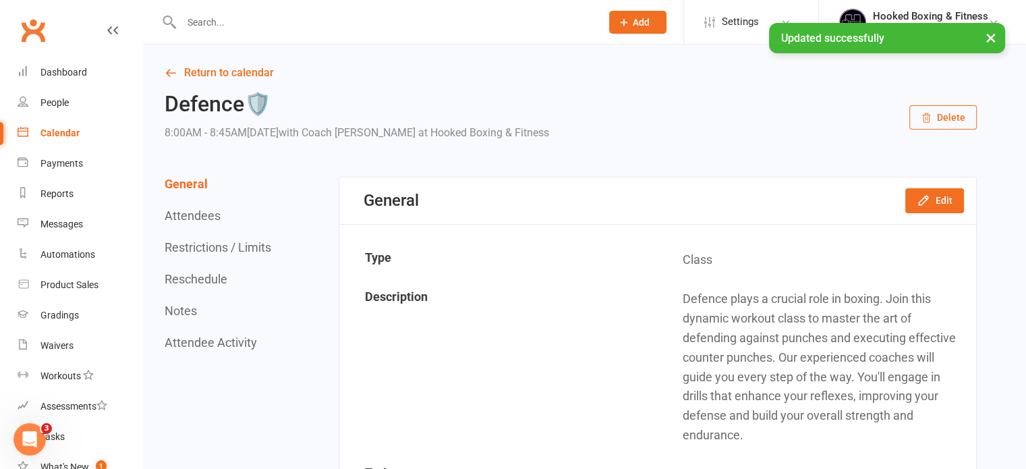
click at [198, 278] on button "Reschedule" at bounding box center [196, 279] width 63 height 14
click at [227, 76] on link "Return to calendar" at bounding box center [571, 72] width 812 height 19
